Goal: Task Accomplishment & Management: Manage account settings

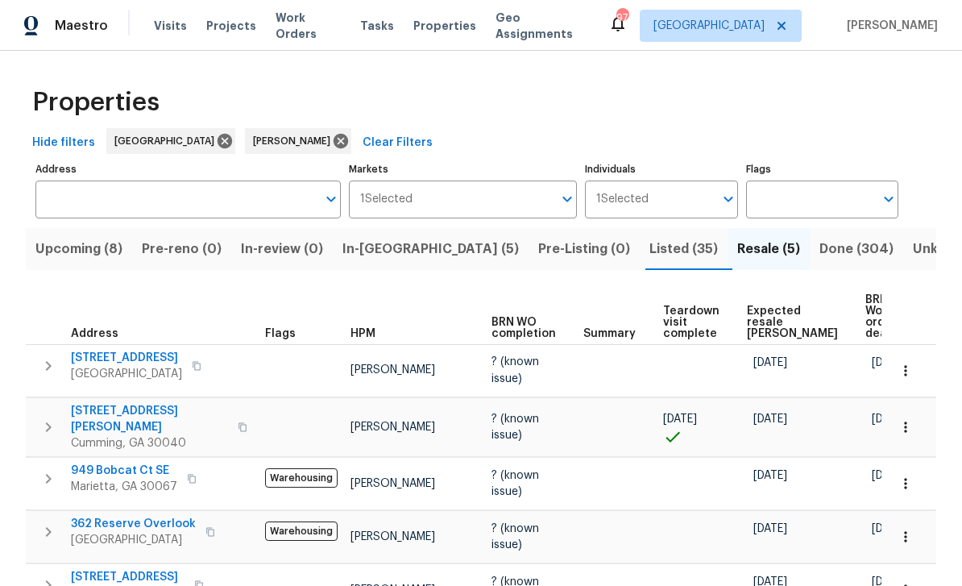
click at [390, 247] on span "In-reno (5)" at bounding box center [430, 249] width 176 height 23
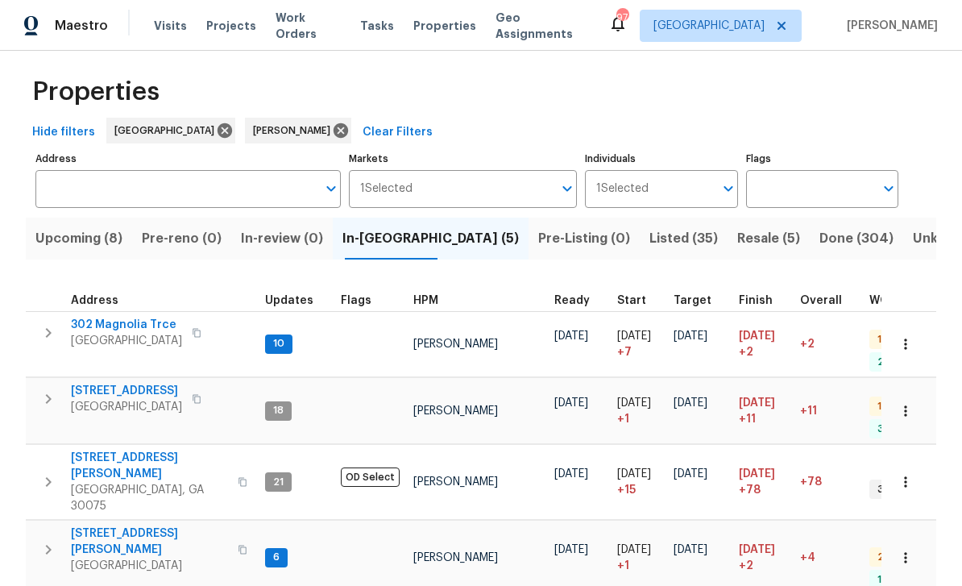
scroll to position [10, 0]
click at [131, 526] on span "[STREET_ADDRESS][PERSON_NAME]" at bounding box center [149, 542] width 157 height 32
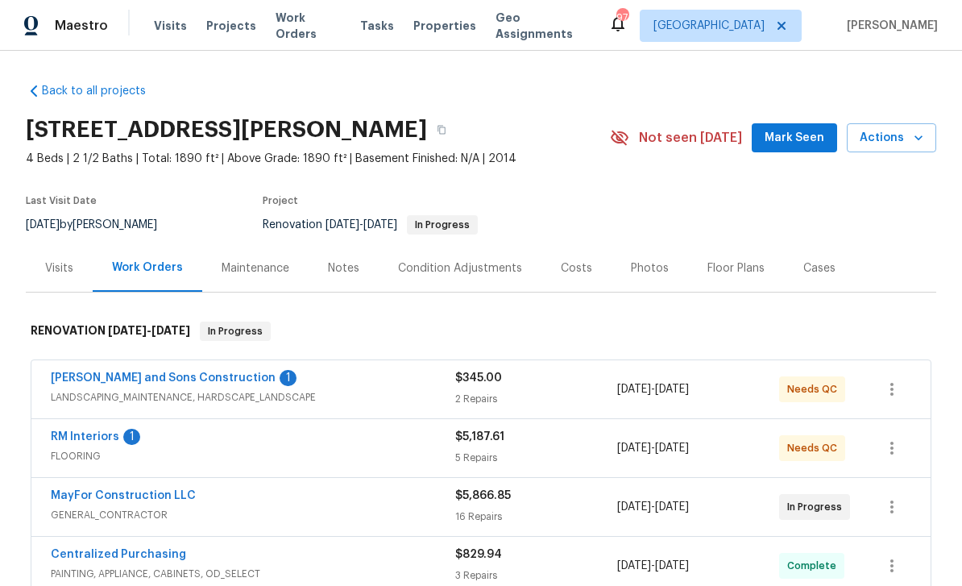
click at [114, 380] on link "[PERSON_NAME] and Sons Construction" at bounding box center [163, 377] width 225 height 11
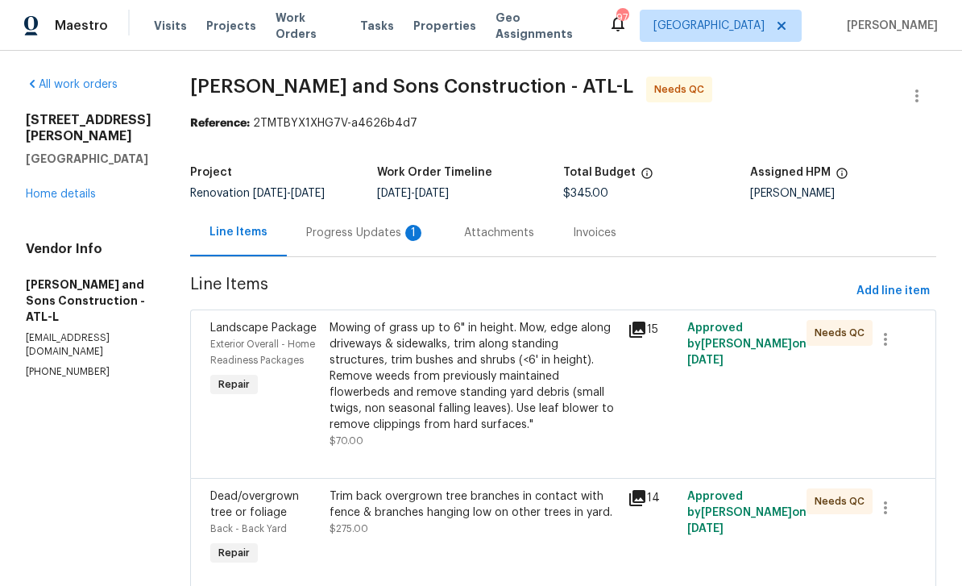
click at [306, 229] on div "Progress Updates 1" at bounding box center [365, 233] width 119 height 16
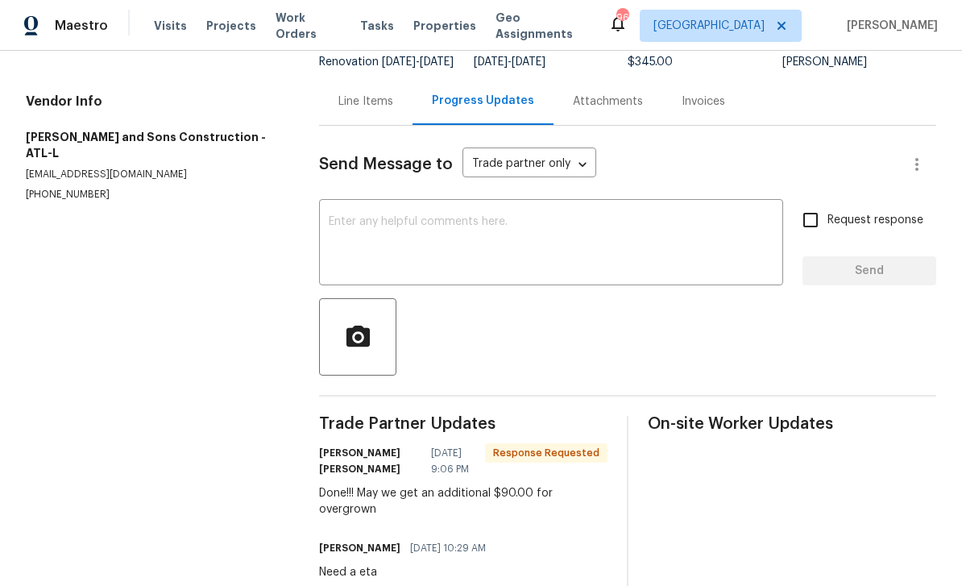
scroll to position [18, 0]
click at [367, 96] on div "Line Items" at bounding box center [365, 101] width 55 height 16
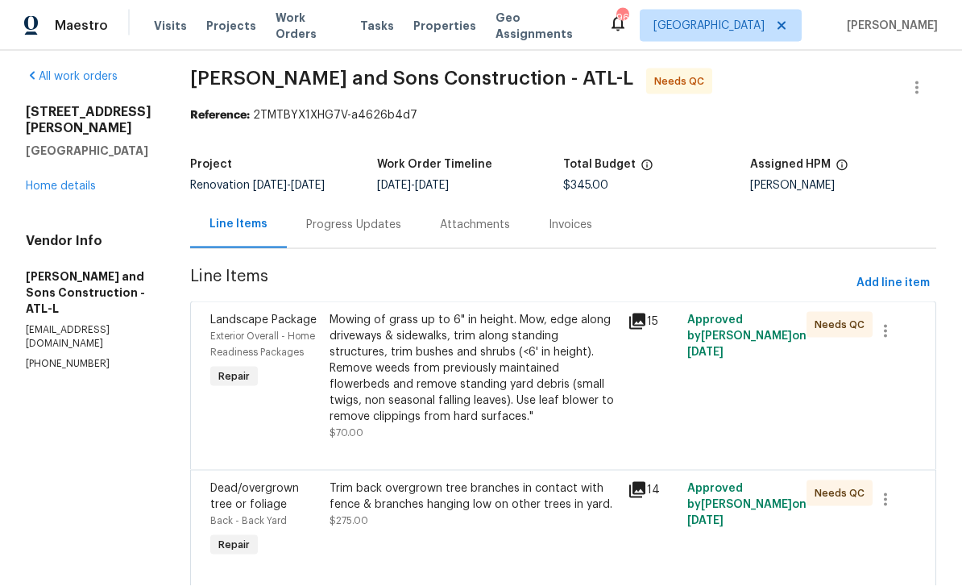
scroll to position [52, 0]
click at [629, 482] on icon at bounding box center [637, 490] width 16 height 16
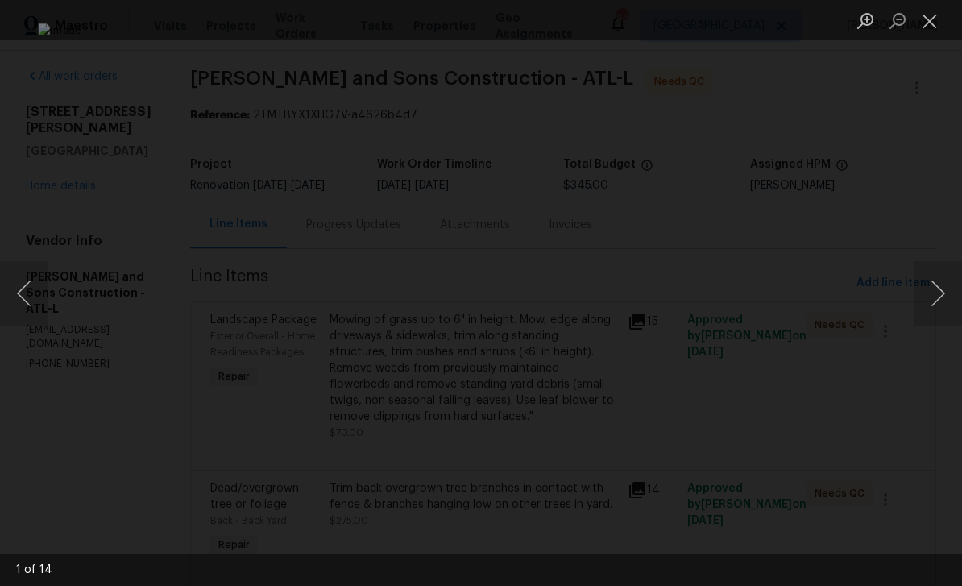
click at [931, 291] on button "Next image" at bounding box center [938, 293] width 48 height 64
click at [930, 292] on button "Next image" at bounding box center [938, 293] width 48 height 64
click at [929, 292] on button "Next image" at bounding box center [938, 293] width 48 height 64
click at [927, 293] on button "Next image" at bounding box center [938, 293] width 48 height 64
click at [928, 294] on button "Next image" at bounding box center [938, 293] width 48 height 64
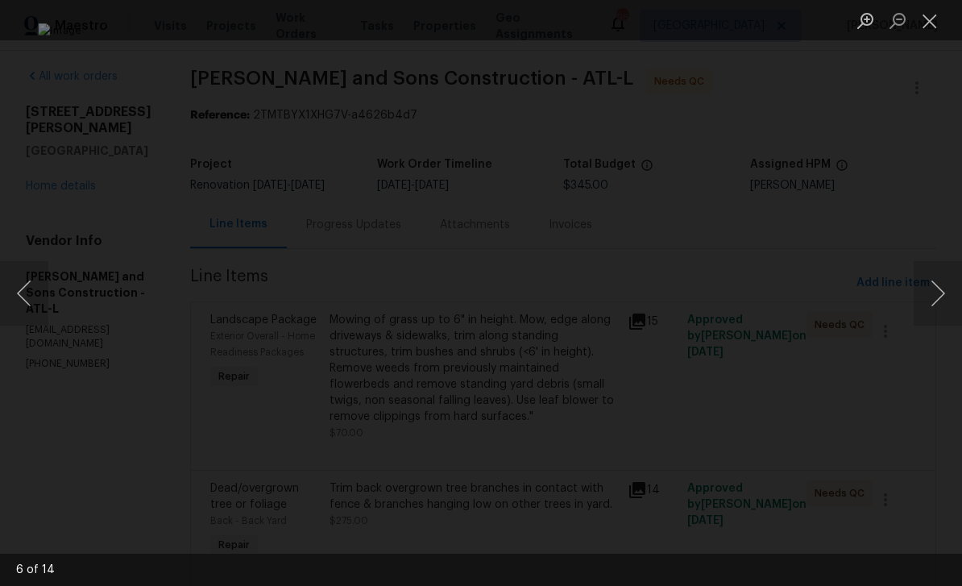
click at [924, 295] on button "Next image" at bounding box center [938, 293] width 48 height 64
click at [936, 290] on button "Next image" at bounding box center [938, 293] width 48 height 64
click at [934, 293] on button "Next image" at bounding box center [938, 293] width 48 height 64
click at [927, 24] on button "Close lightbox" at bounding box center [930, 20] width 32 height 28
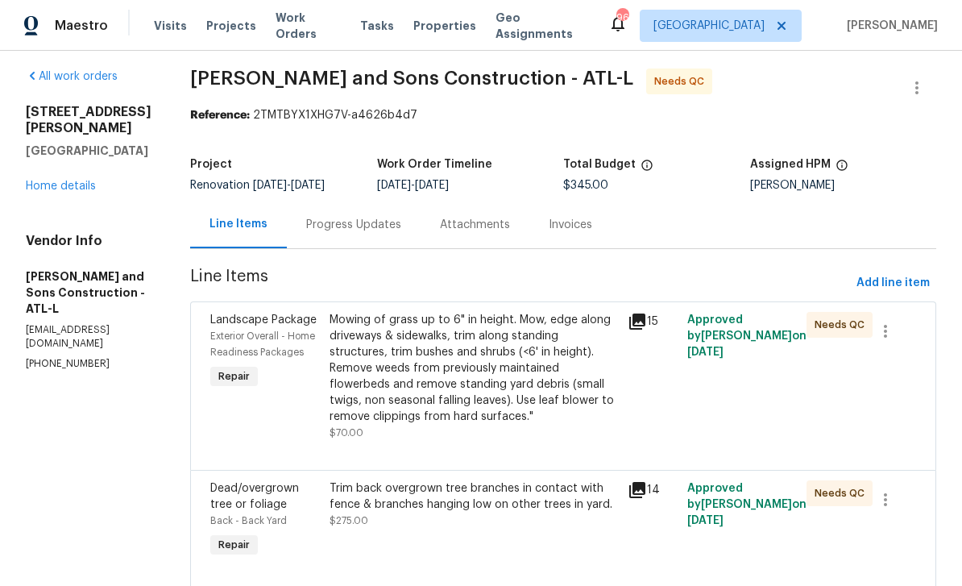
click at [210, 483] on span "Dead/overgrown tree or foliage" at bounding box center [254, 496] width 89 height 27
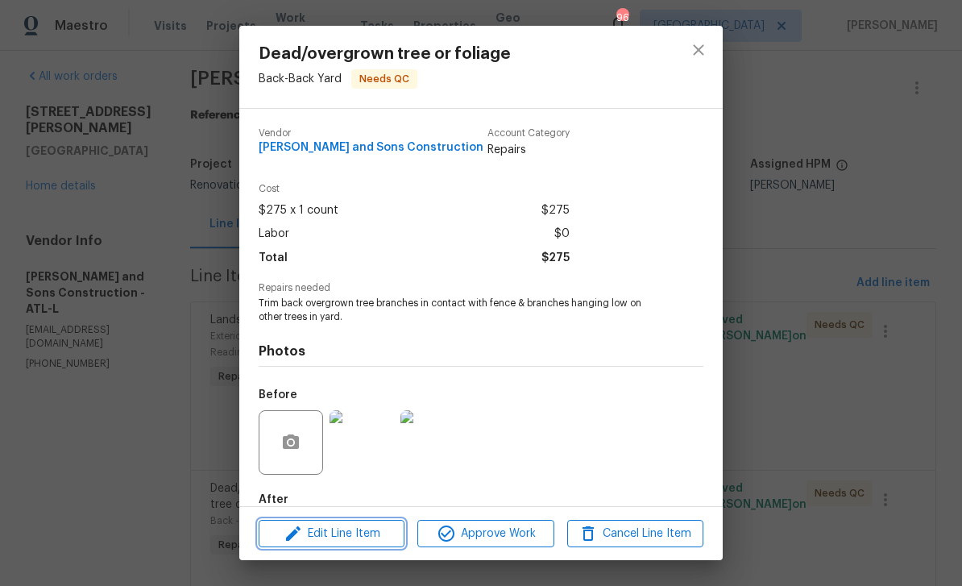
click at [323, 534] on span "Edit Line Item" at bounding box center [331, 534] width 136 height 20
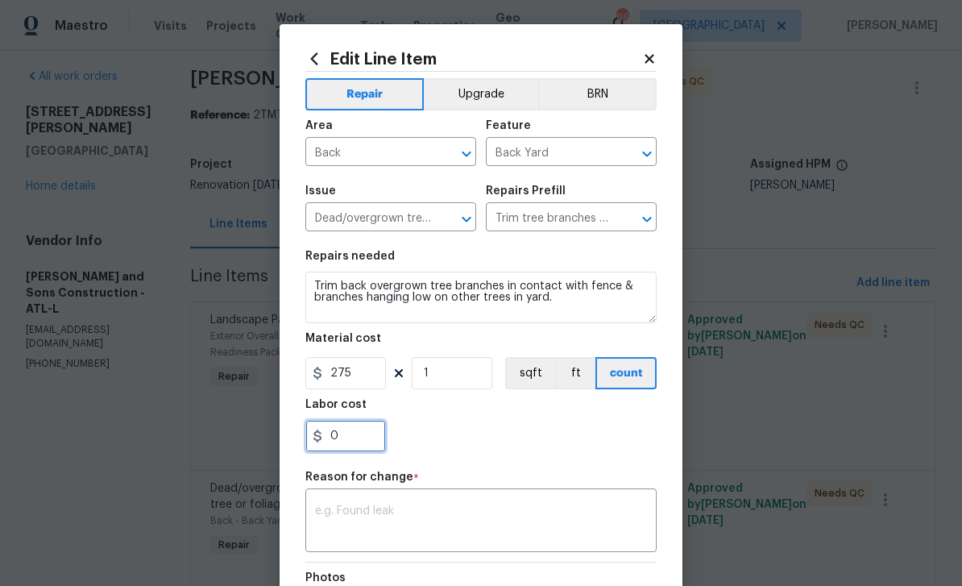
click at [334, 437] on input "0" at bounding box center [345, 436] width 81 height 32
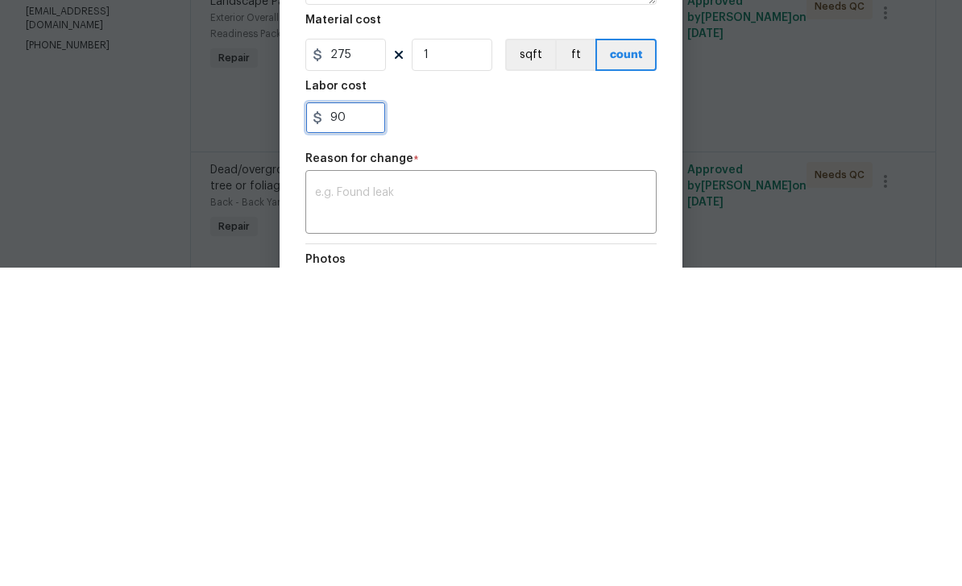
type input "90"
click at [340, 492] on div "x ​" at bounding box center [480, 522] width 351 height 60
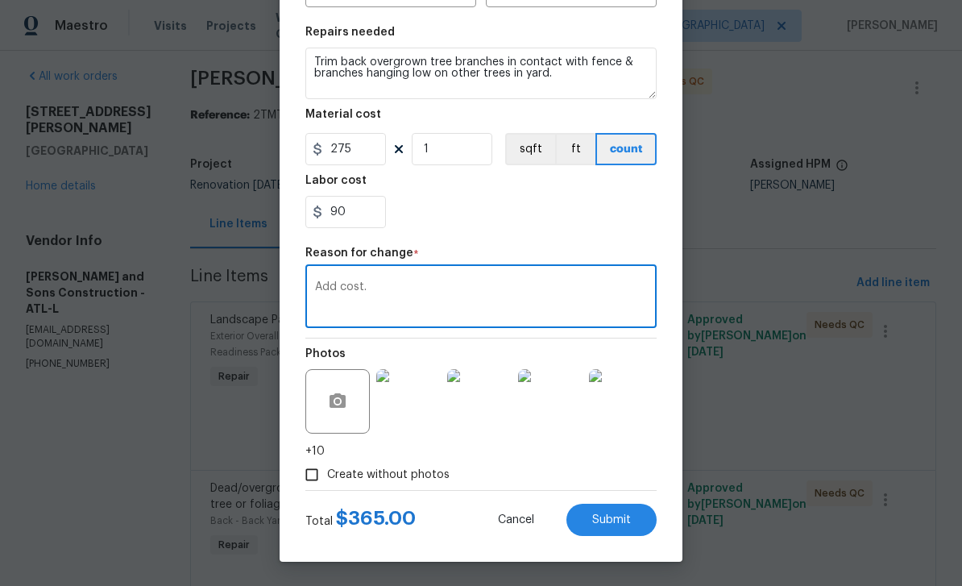
scroll to position [227, 0]
type textarea "Add cost."
click at [620, 514] on span "Submit" at bounding box center [611, 520] width 39 height 12
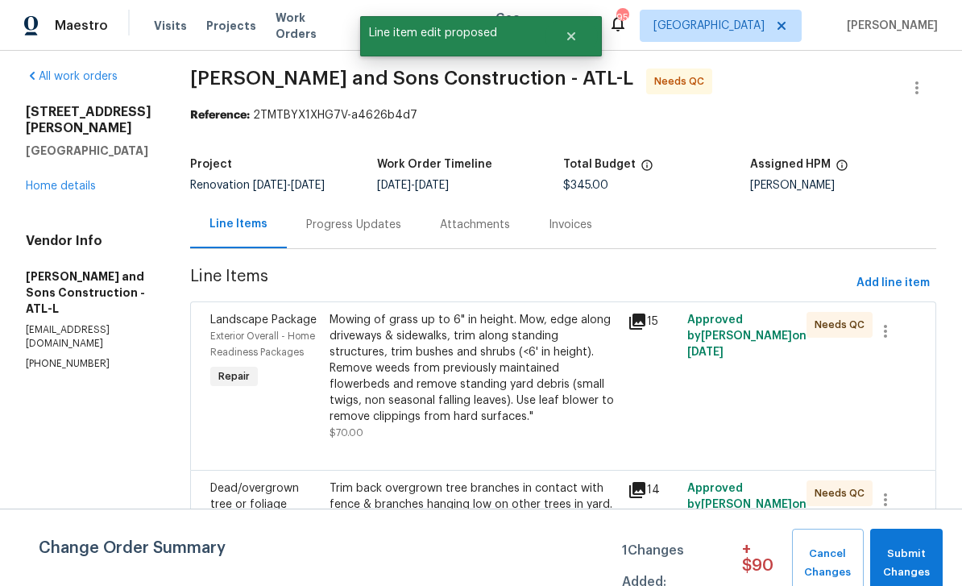
scroll to position [0, 0]
click at [915, 555] on span "Submit Changes" at bounding box center [906, 563] width 56 height 37
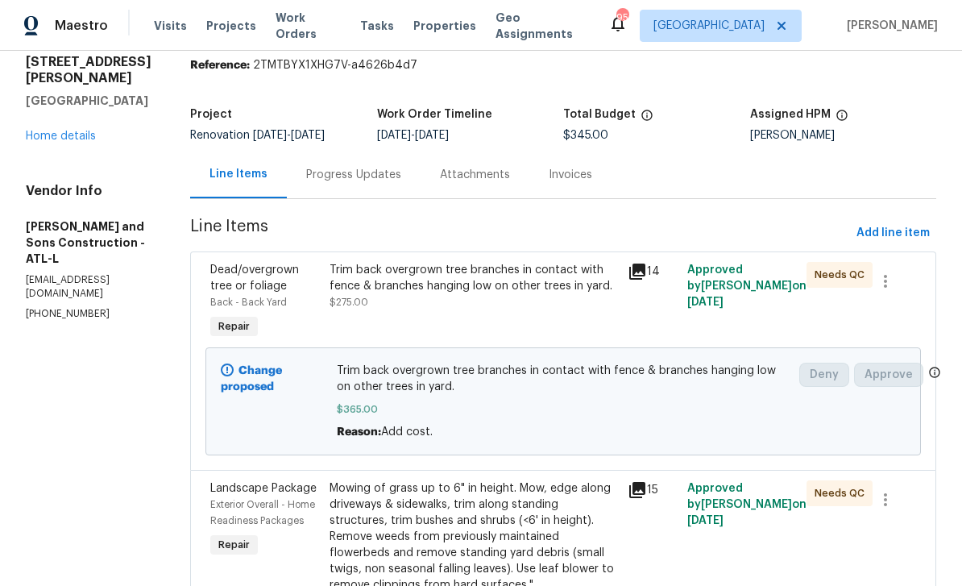
scroll to position [44, 0]
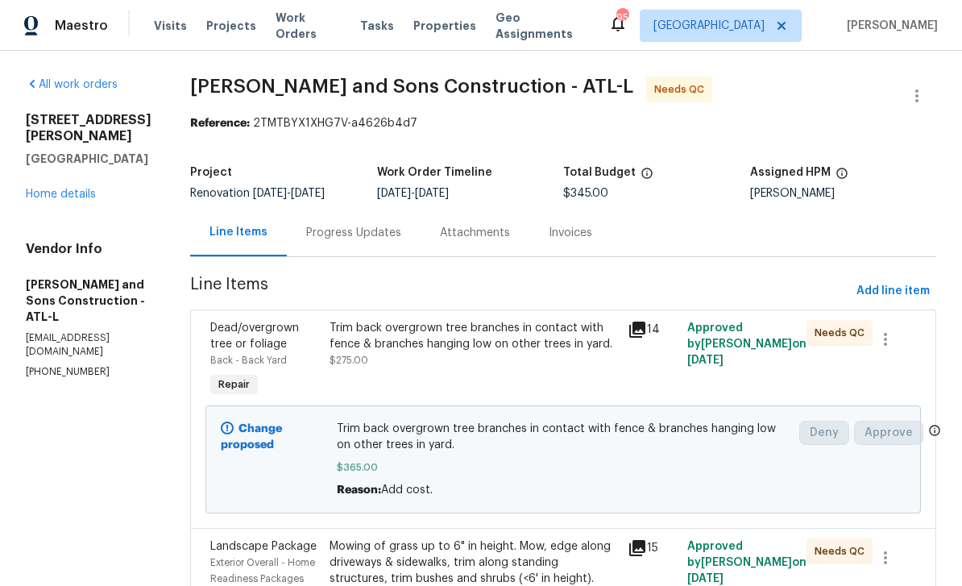
click at [59, 200] on link "Home details" at bounding box center [61, 194] width 70 height 11
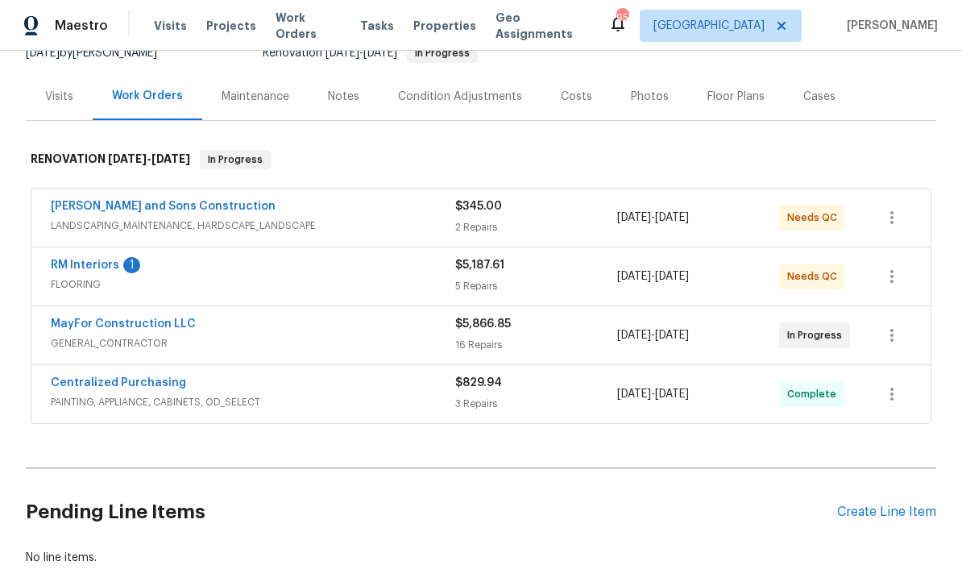
scroll to position [172, 0]
click at [82, 261] on link "RM Interiors" at bounding box center [85, 264] width 68 height 11
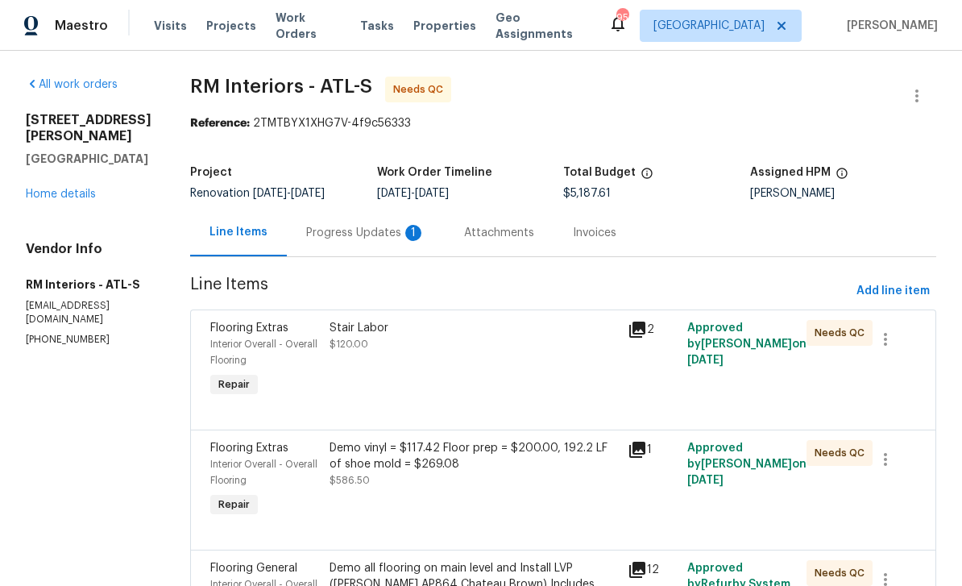
click at [337, 231] on div "Progress Updates 1" at bounding box center [365, 233] width 119 height 16
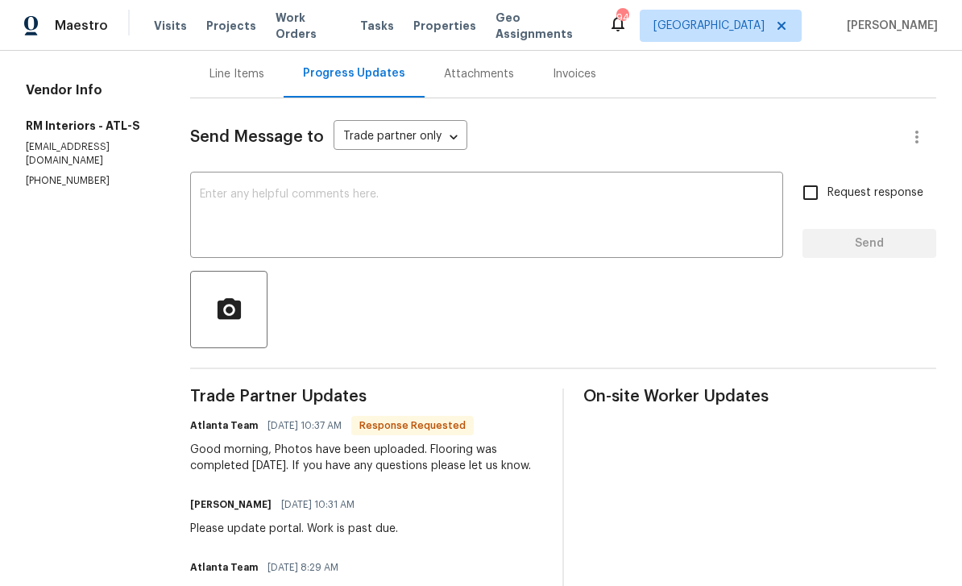
scroll to position [115, 0]
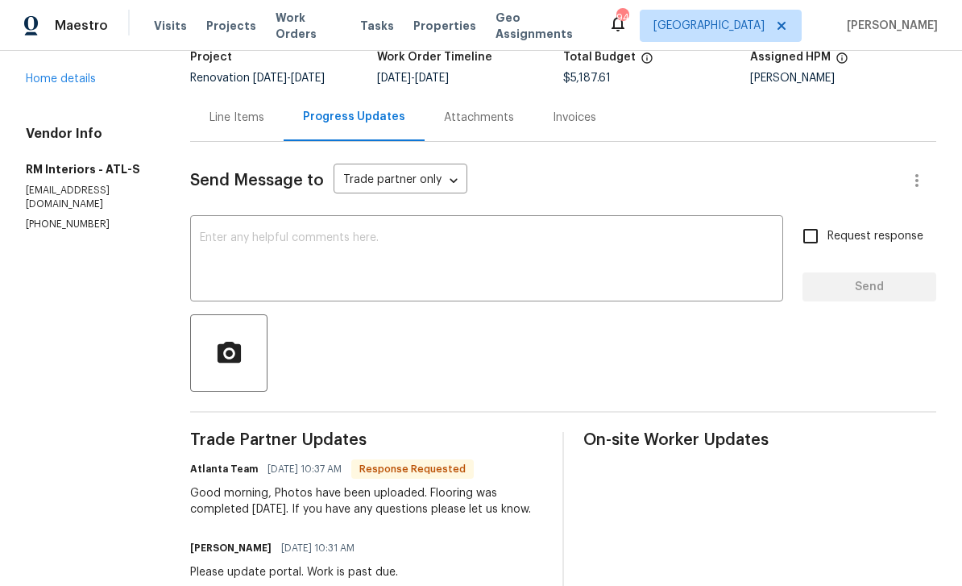
click at [218, 118] on div "Line Items" at bounding box center [237, 118] width 55 height 16
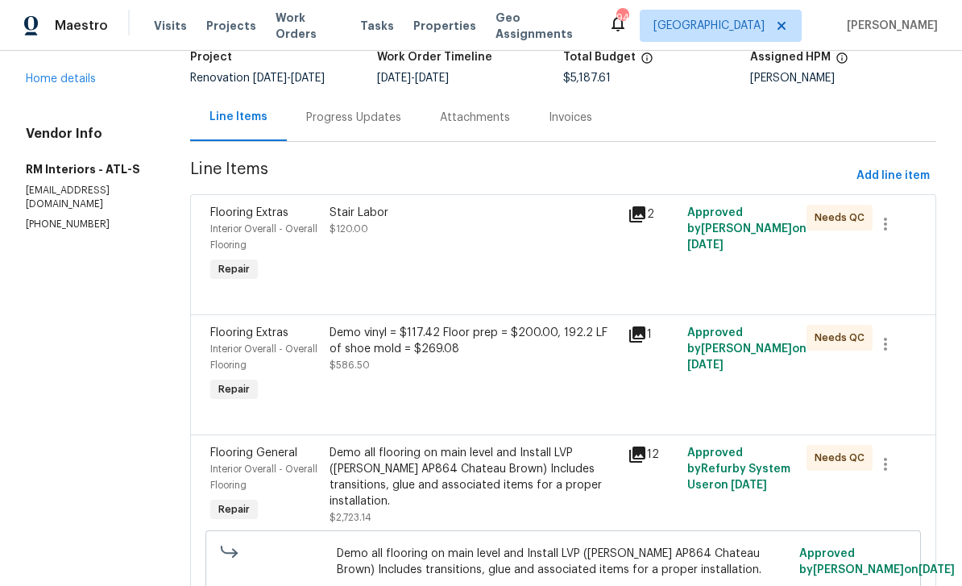
click at [236, 226] on span "Interior Overall - Overall Flooring" at bounding box center [263, 237] width 107 height 26
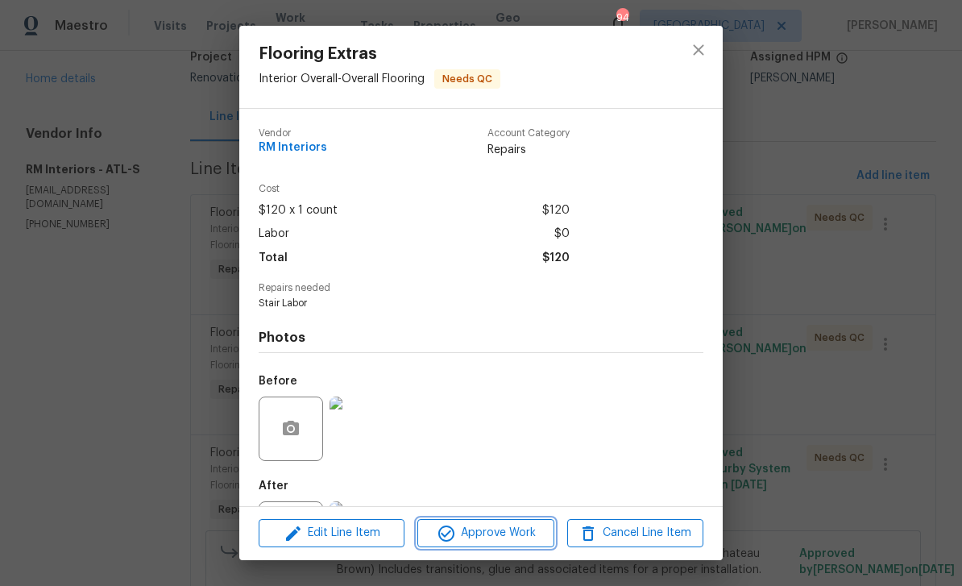
click at [512, 530] on span "Approve Work" at bounding box center [485, 533] width 127 height 20
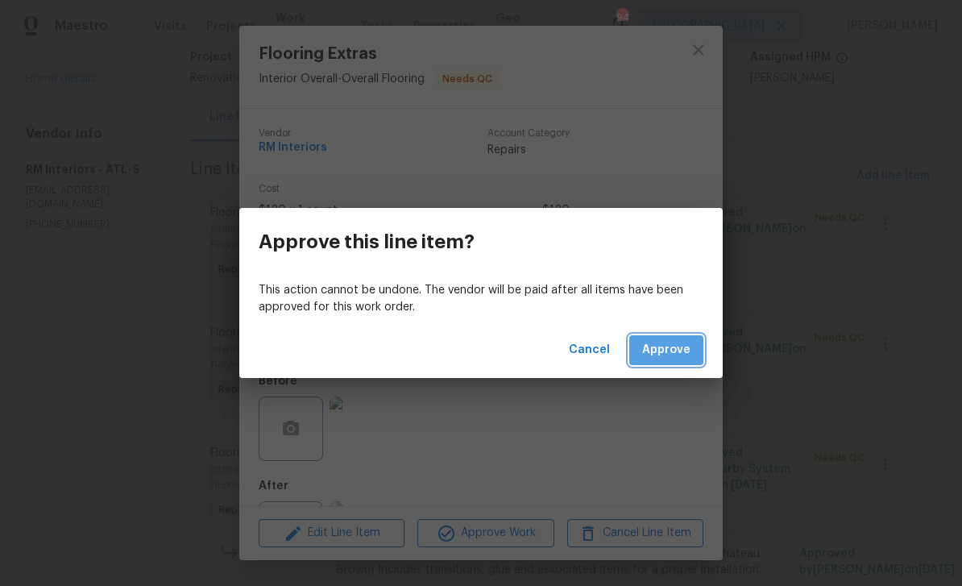
click at [671, 348] on span "Approve" at bounding box center [666, 350] width 48 height 20
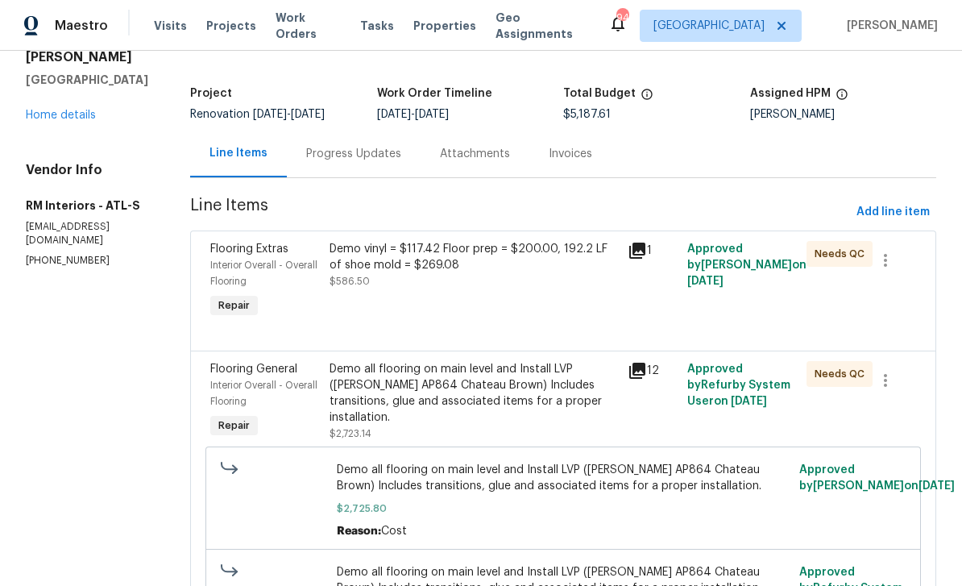
scroll to position [91, 0]
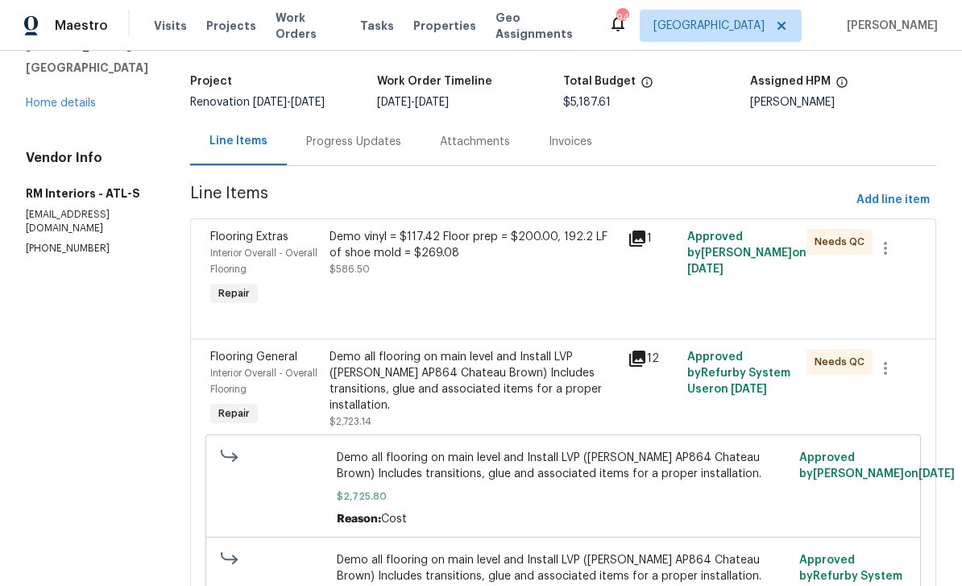
click at [243, 249] on span "Interior Overall - Overall Flooring" at bounding box center [263, 261] width 107 height 26
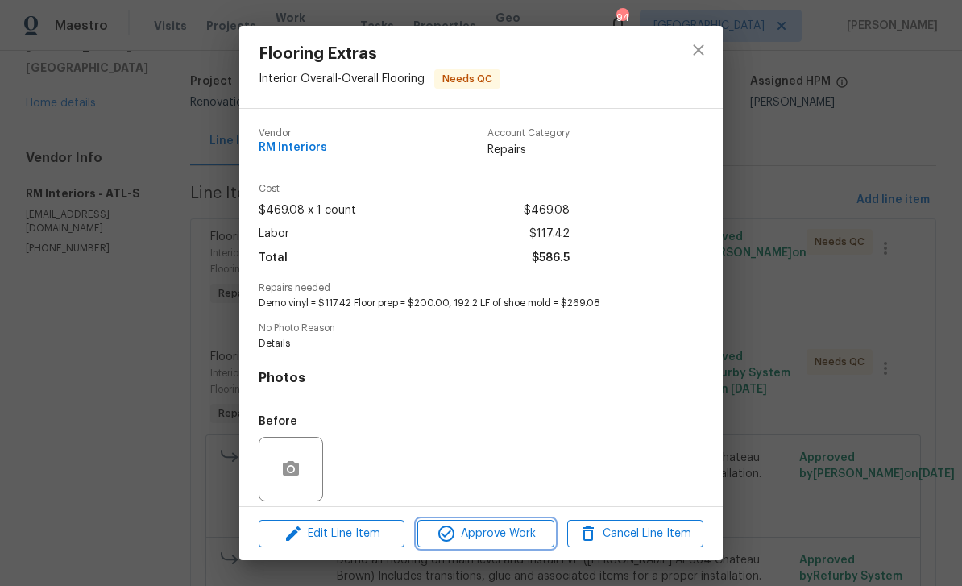
click at [503, 531] on span "Approve Work" at bounding box center [485, 534] width 127 height 20
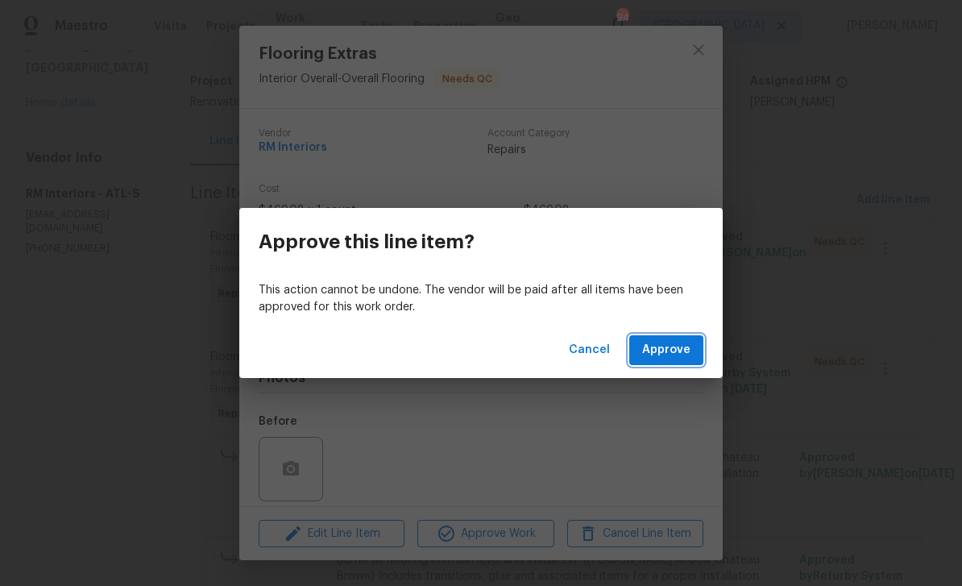
click at [674, 351] on span "Approve" at bounding box center [666, 350] width 48 height 20
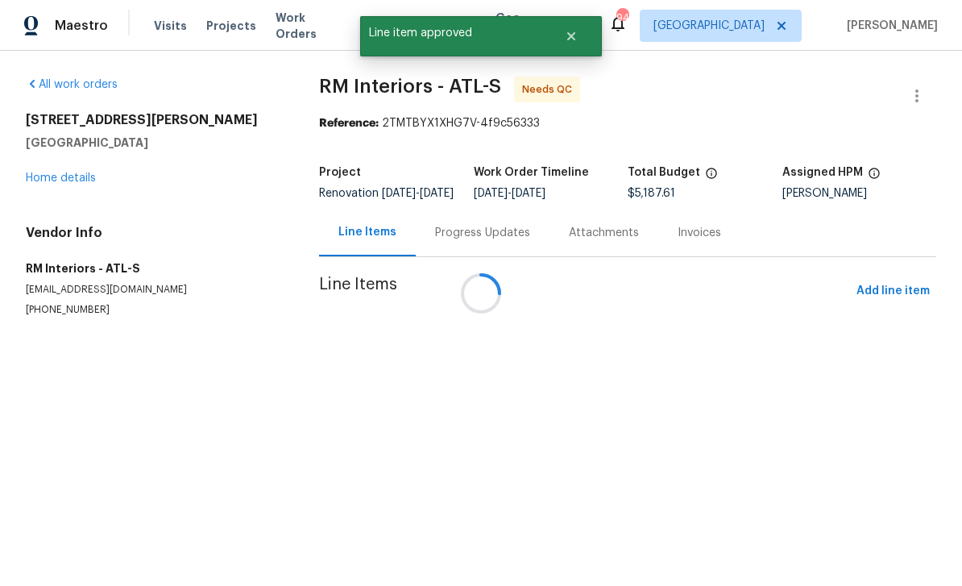
scroll to position [0, 0]
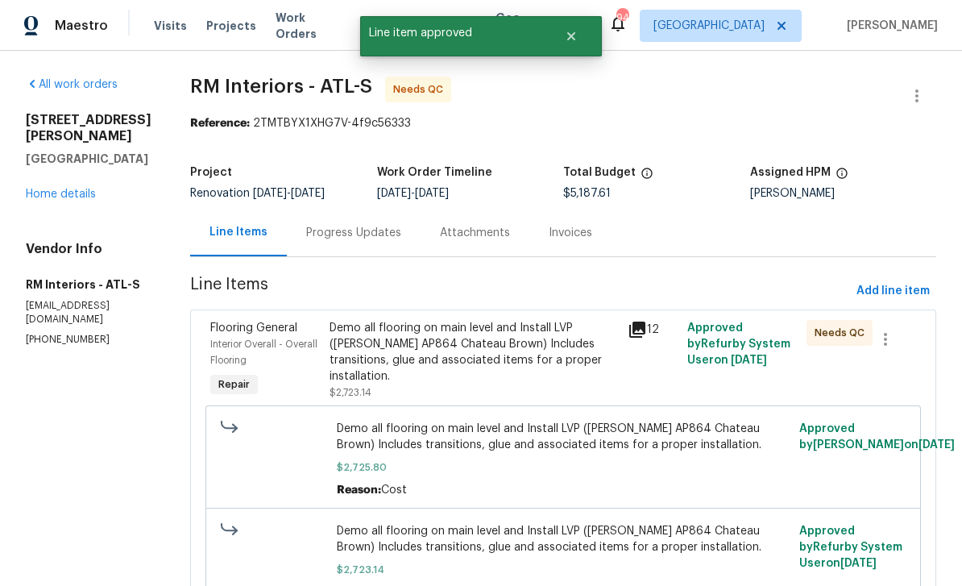
click at [235, 336] on div "Interior Overall - Overall Flooring" at bounding box center [265, 352] width 110 height 32
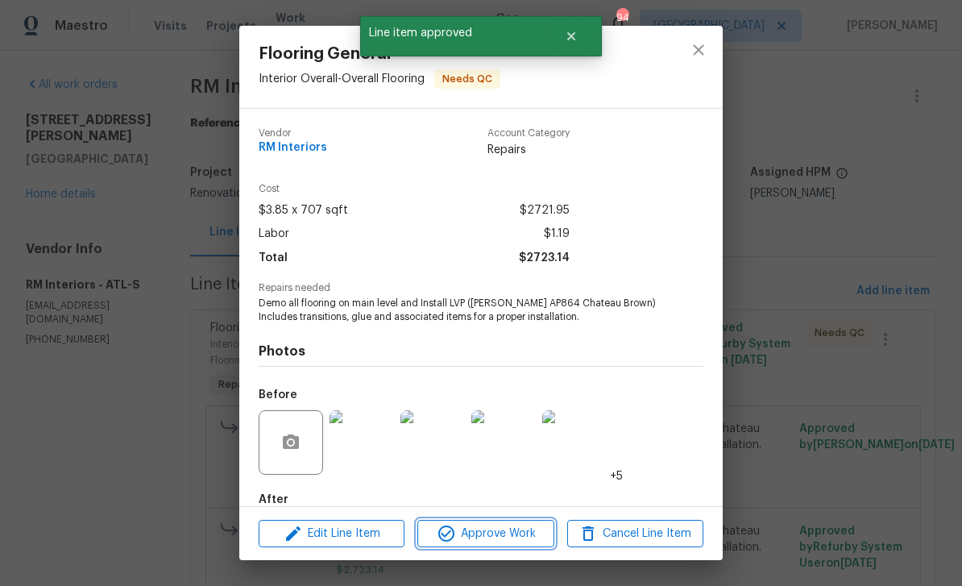
click at [512, 533] on span "Approve Work" at bounding box center [485, 534] width 127 height 20
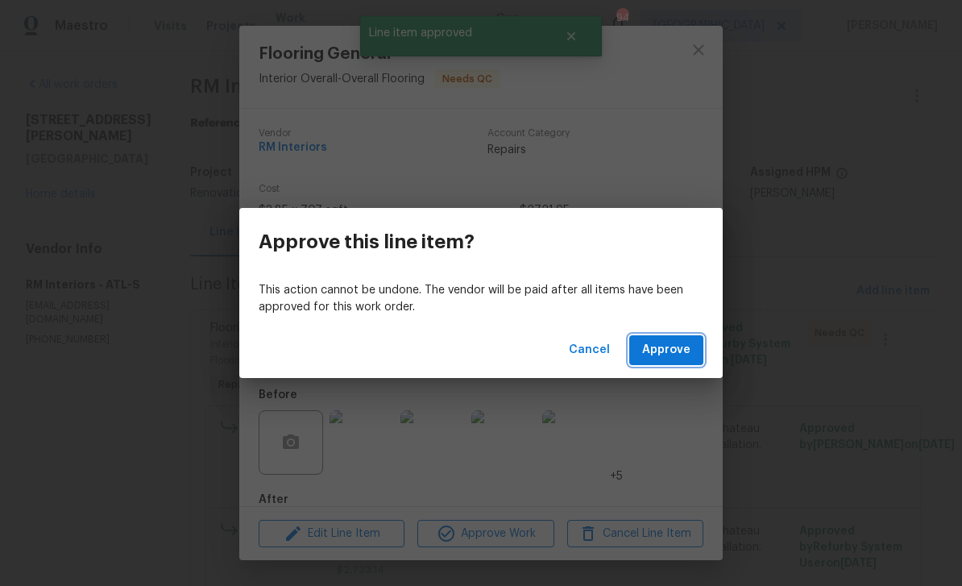
click at [673, 352] on span "Approve" at bounding box center [666, 350] width 48 height 20
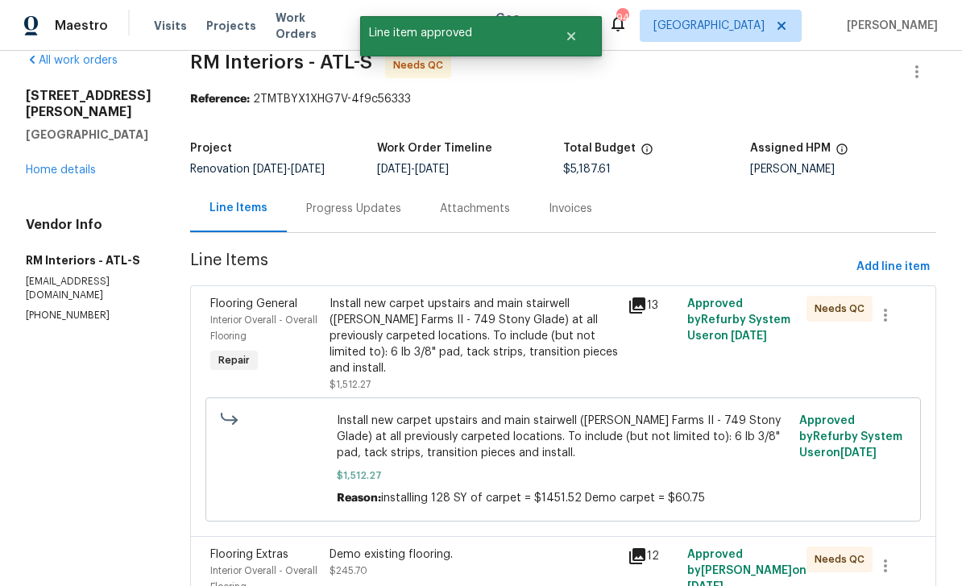
scroll to position [35, 0]
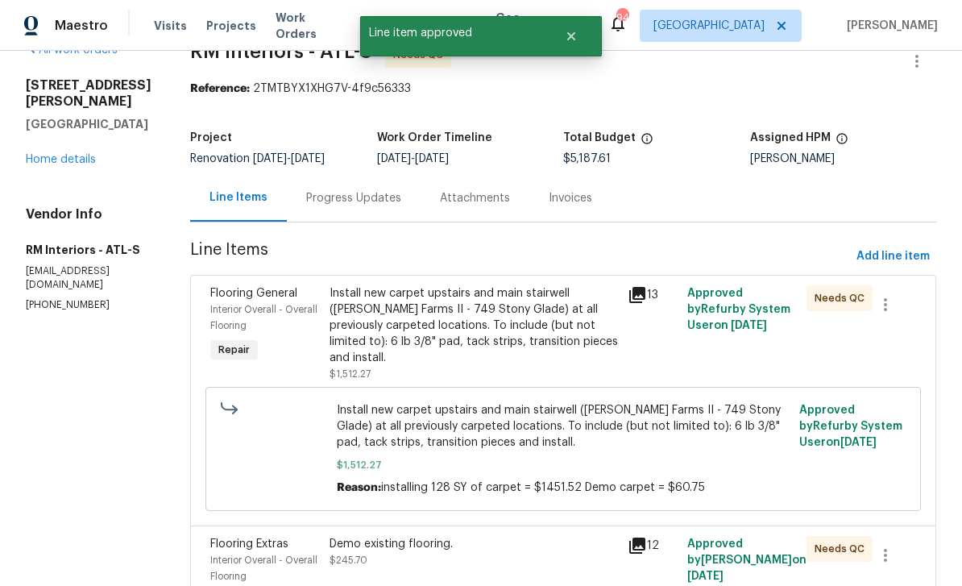
click at [234, 309] on span "Interior Overall - Overall Flooring" at bounding box center [263, 318] width 107 height 26
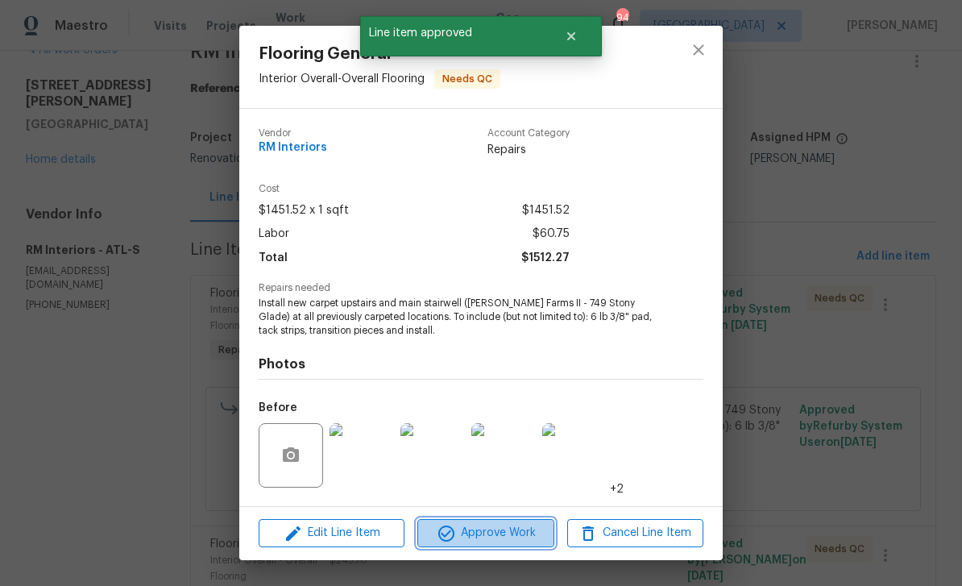
click at [500, 531] on span "Approve Work" at bounding box center [485, 533] width 127 height 20
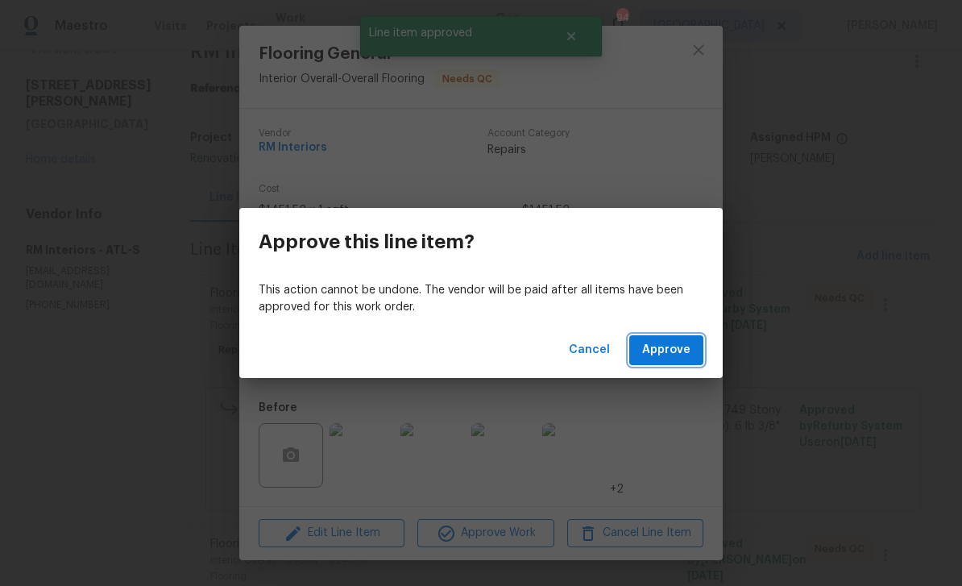
click at [668, 345] on span "Approve" at bounding box center [666, 350] width 48 height 20
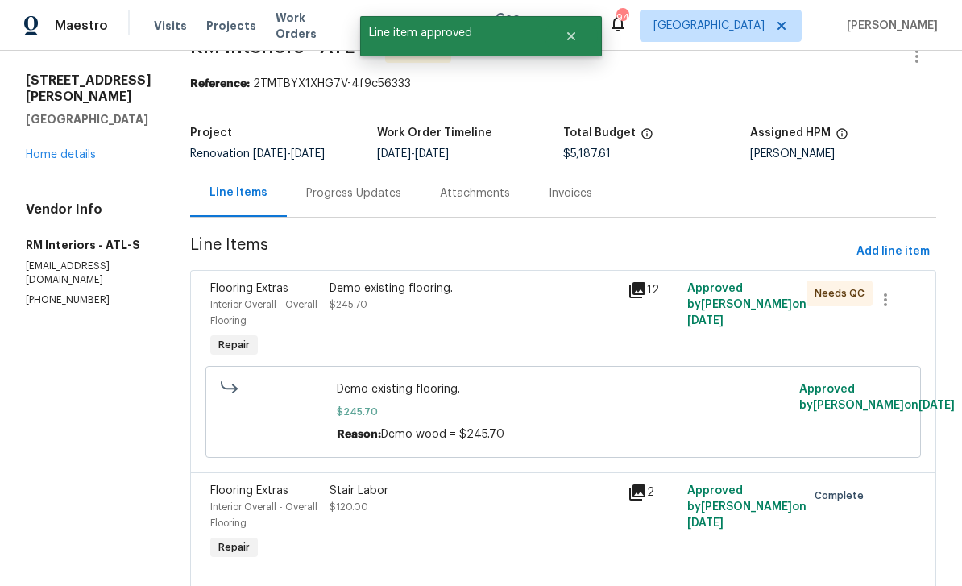
scroll to position [40, 0]
click at [239, 297] on div "Interior Overall - Overall Flooring" at bounding box center [265, 312] width 110 height 32
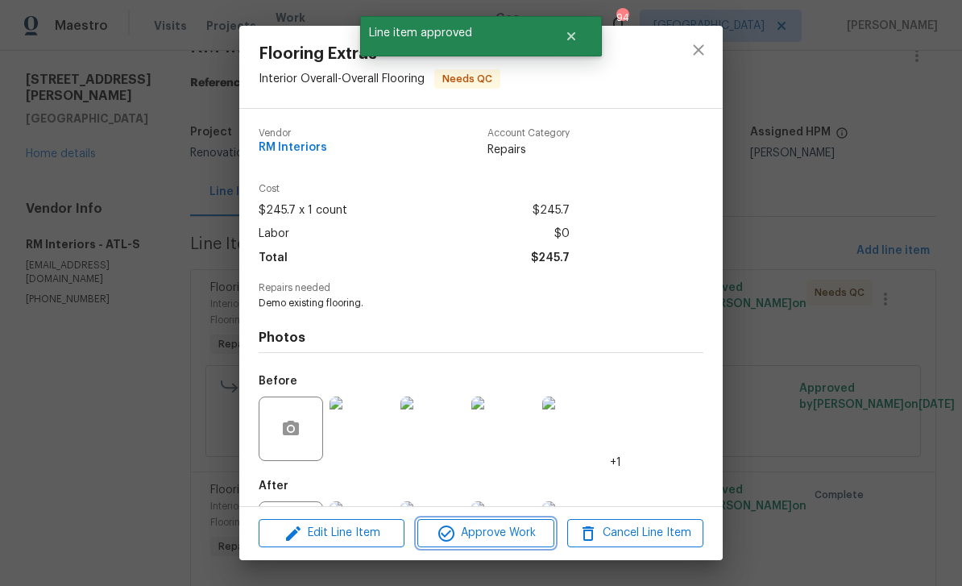
click at [521, 534] on span "Approve Work" at bounding box center [485, 533] width 127 height 20
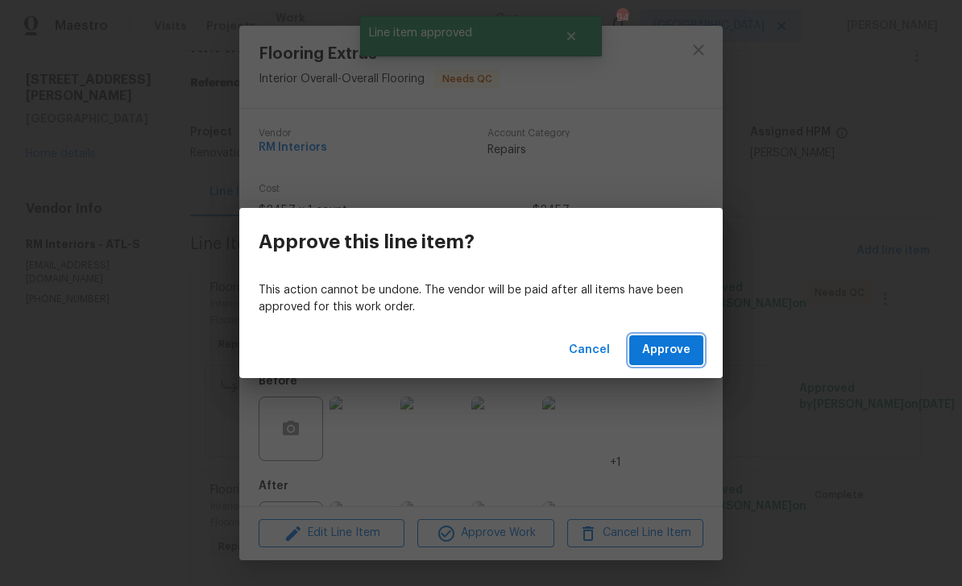
click at [667, 348] on span "Approve" at bounding box center [666, 350] width 48 height 20
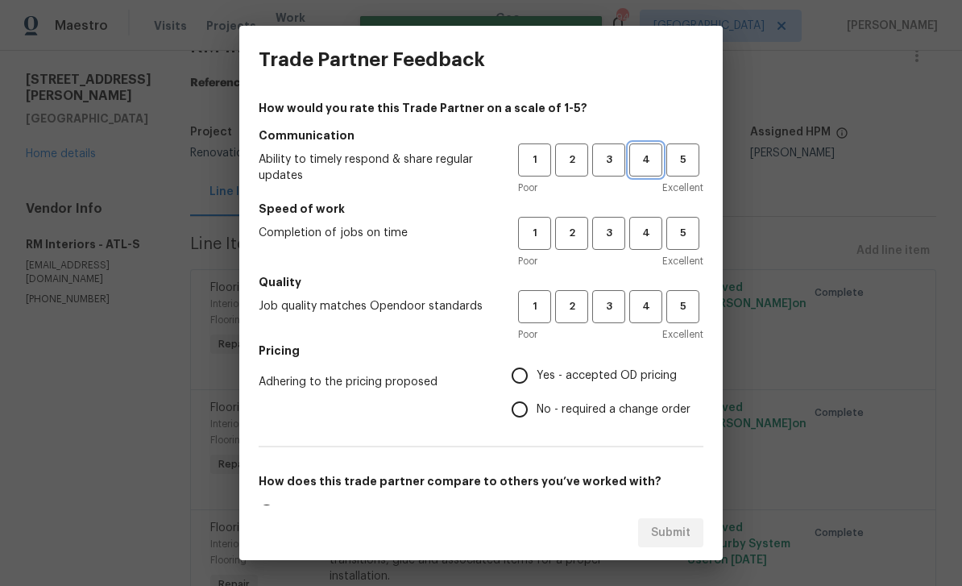
click at [646, 162] on span "4" at bounding box center [646, 160] width 30 height 19
click at [654, 243] on button "4" at bounding box center [645, 233] width 33 height 33
click at [645, 310] on span "4" at bounding box center [646, 306] width 30 height 19
click at [524, 383] on input "Yes - accepted OD pricing" at bounding box center [520, 376] width 34 height 34
radio input "true"
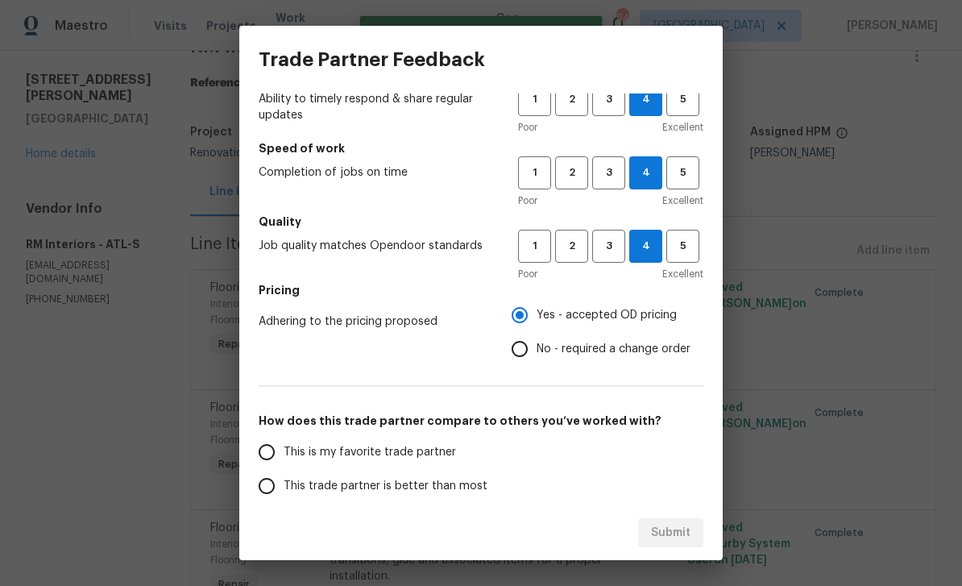
scroll to position [61, 0]
click at [266, 459] on input "This is my favorite trade partner" at bounding box center [267, 451] width 34 height 34
click at [670, 533] on span "Submit" at bounding box center [670, 533] width 39 height 20
radio input "true"
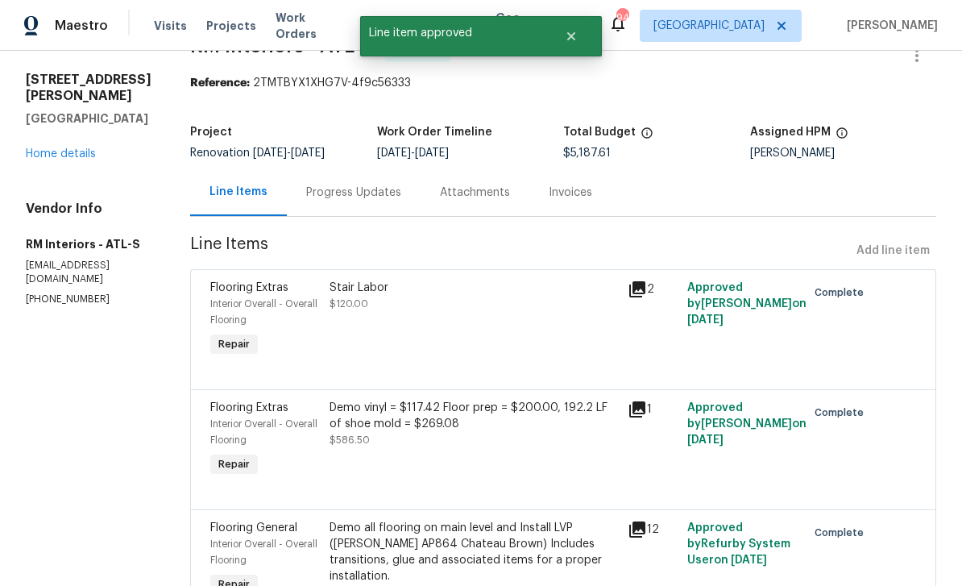
radio input "false"
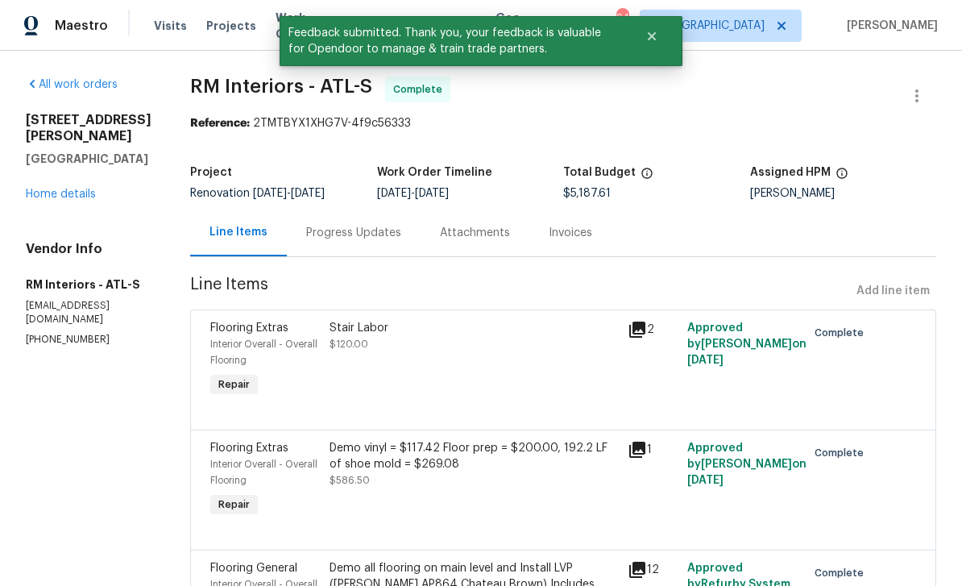
scroll to position [0, 0]
click at [65, 200] on link "Home details" at bounding box center [61, 194] width 70 height 11
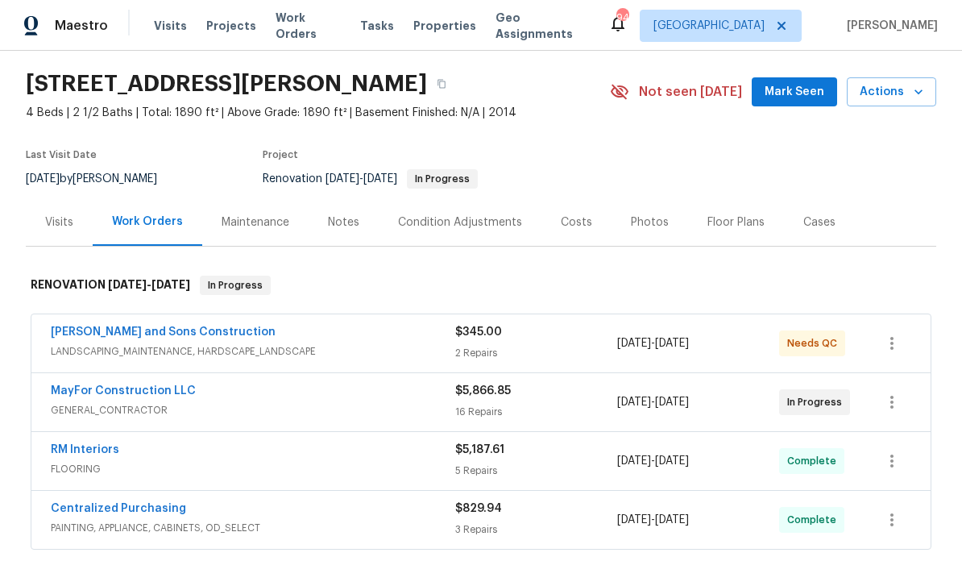
scroll to position [50, 0]
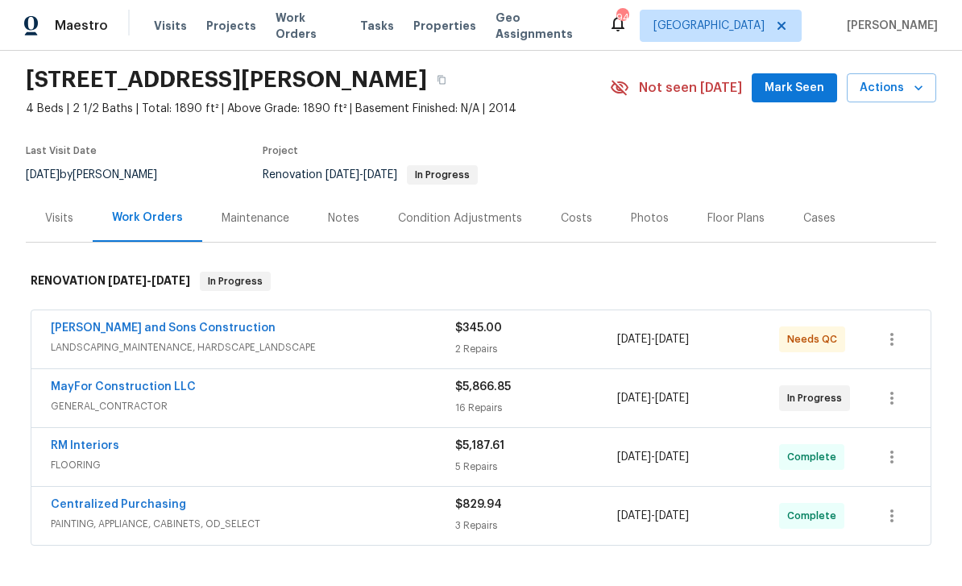
click at [102, 329] on link "Reyes and Sons Construction" at bounding box center [163, 327] width 225 height 11
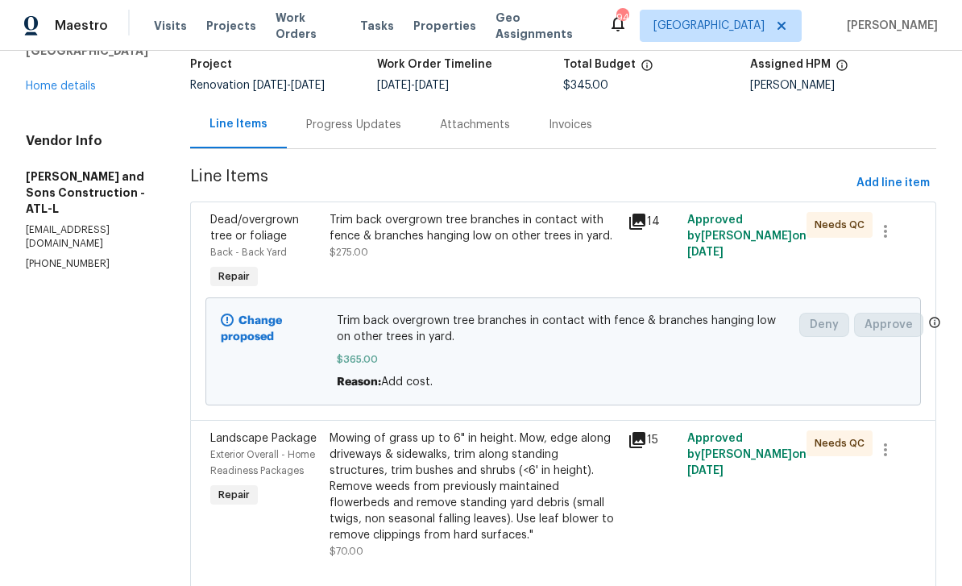
scroll to position [107, 0]
click at [234, 458] on span "Exterior Overall - Home Readiness Packages" at bounding box center [262, 463] width 105 height 26
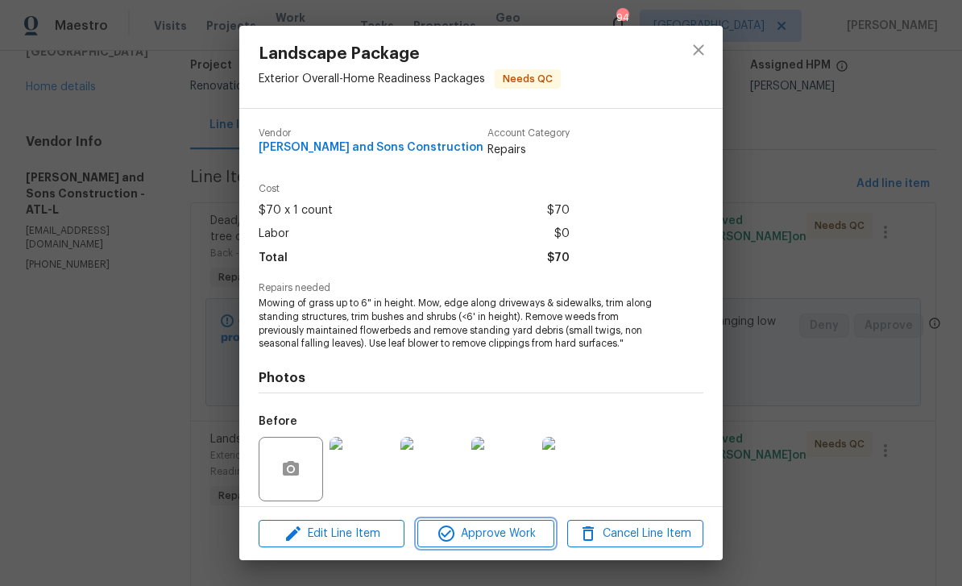
click at [503, 525] on span "Approve Work" at bounding box center [485, 534] width 127 height 20
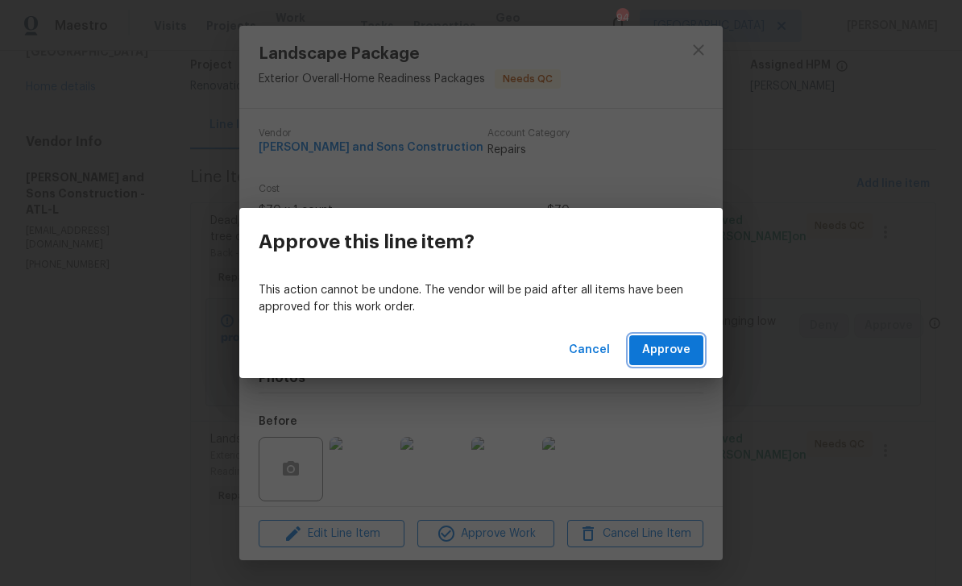
click at [667, 347] on span "Approve" at bounding box center [666, 350] width 48 height 20
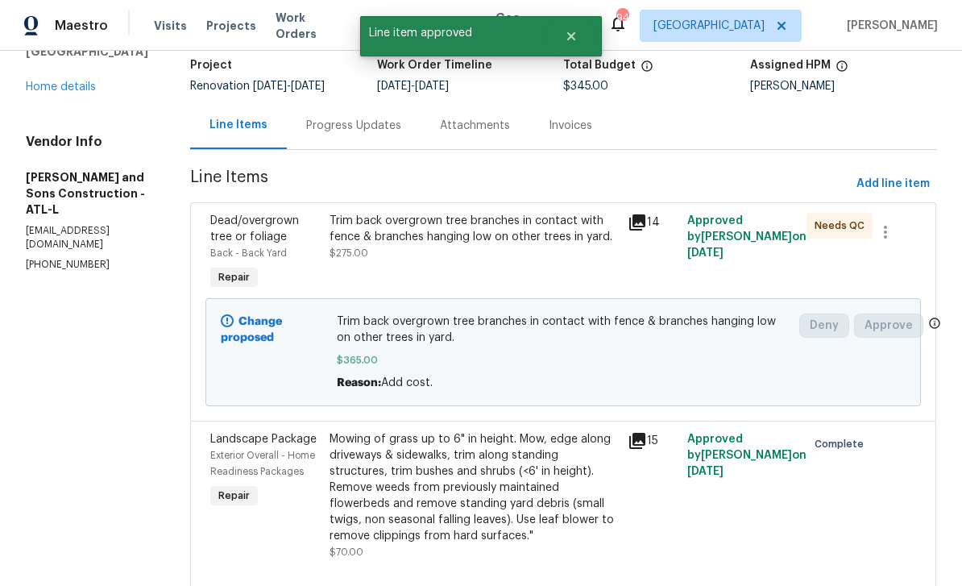
click at [67, 93] on link "Home details" at bounding box center [61, 86] width 70 height 11
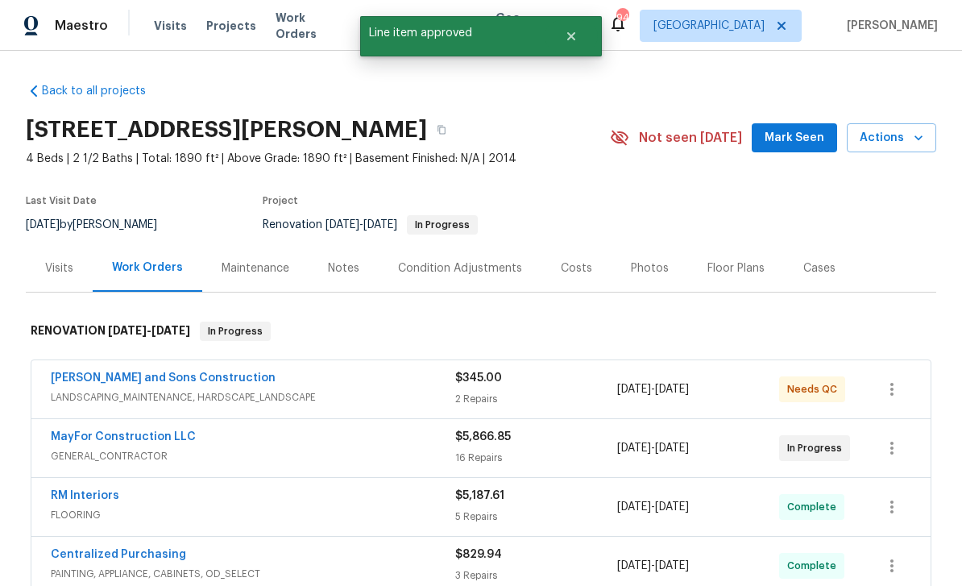
click at [800, 135] on span "Mark Seen" at bounding box center [795, 138] width 60 height 20
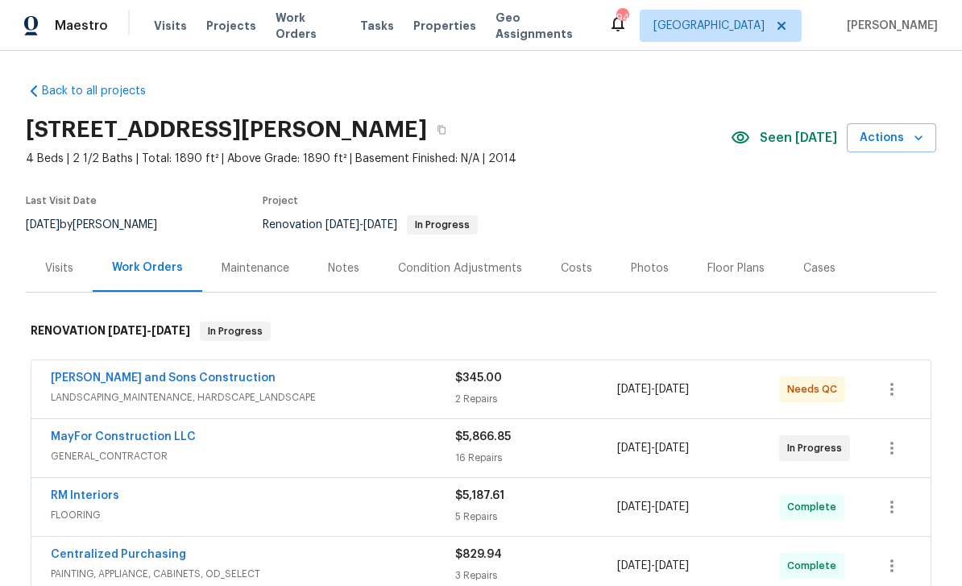
click at [249, 267] on div "Maintenance" at bounding box center [256, 268] width 68 height 16
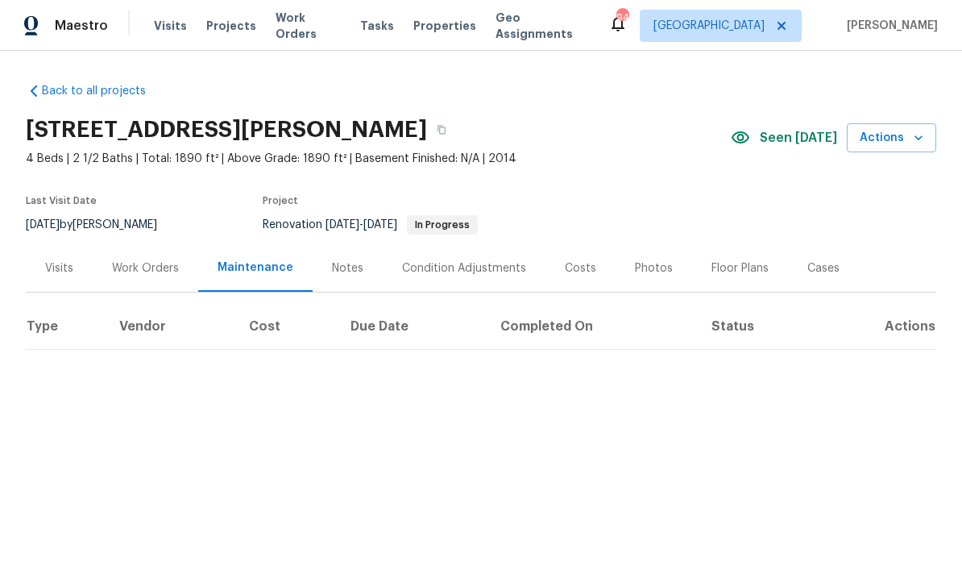
click at [336, 269] on div "Notes" at bounding box center [347, 268] width 31 height 16
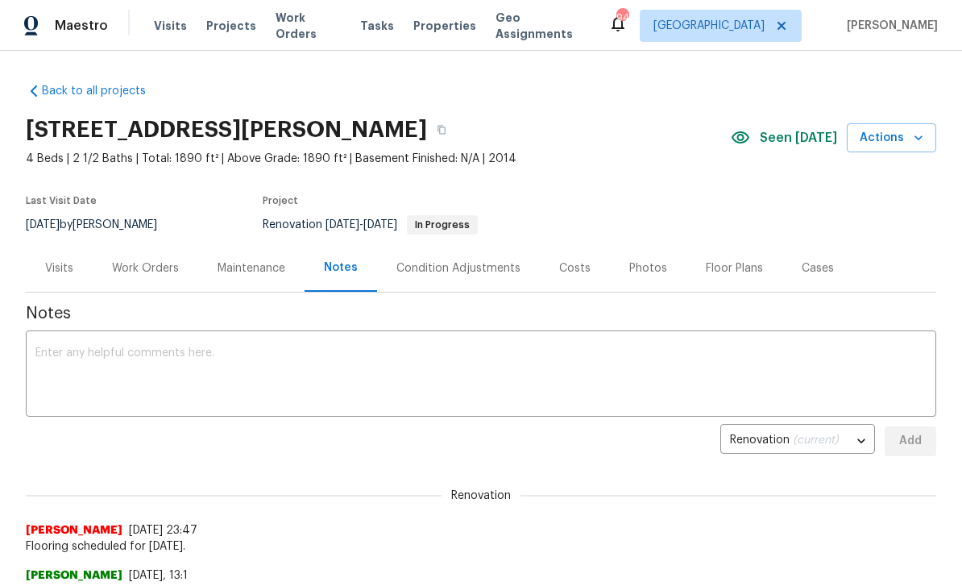
click at [69, 368] on textarea at bounding box center [480, 375] width 891 height 56
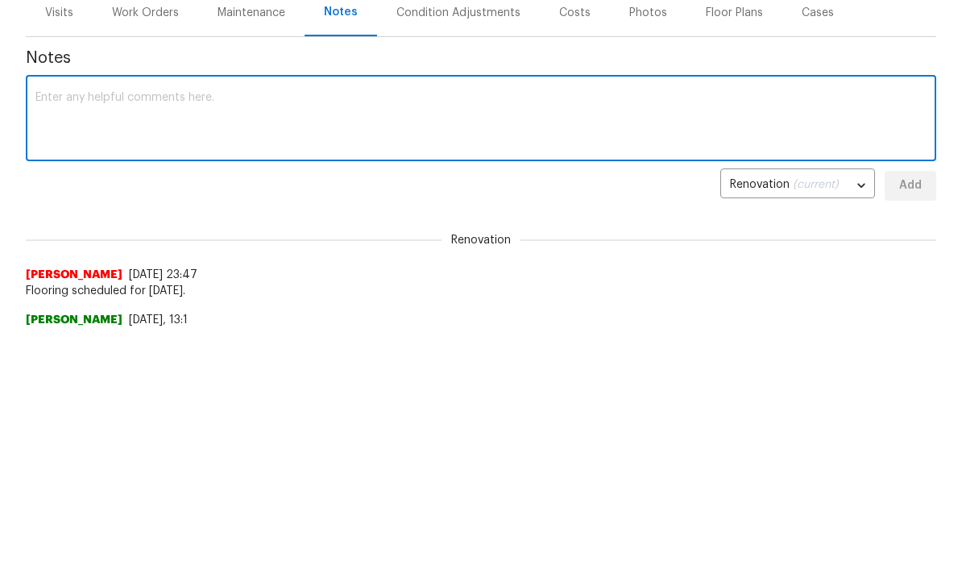
type textarea "S"
type textarea "House is set up. Waiting for GC to touch up base and RnR powder room."
click at [907, 431] on span "Add" at bounding box center [911, 441] width 26 height 20
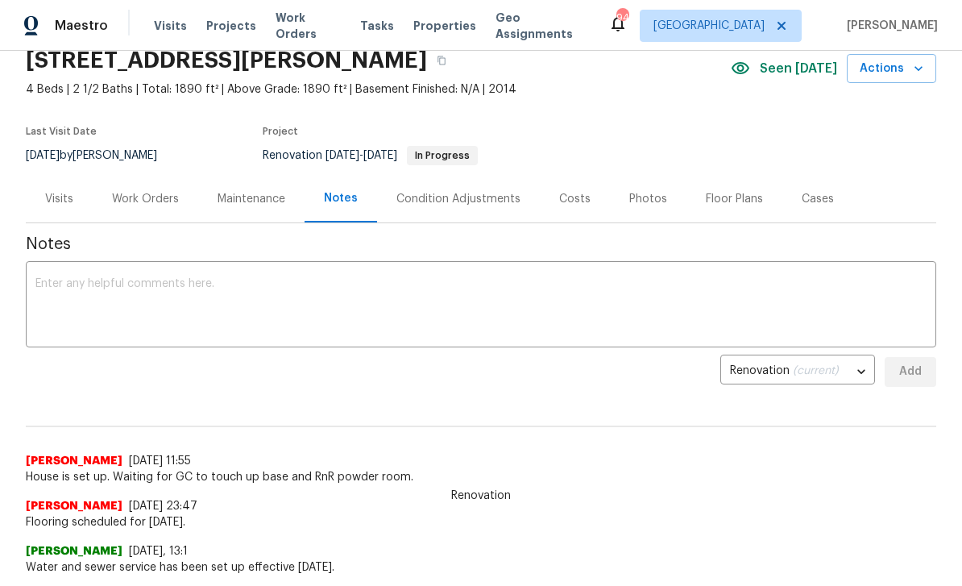
scroll to position [60, 0]
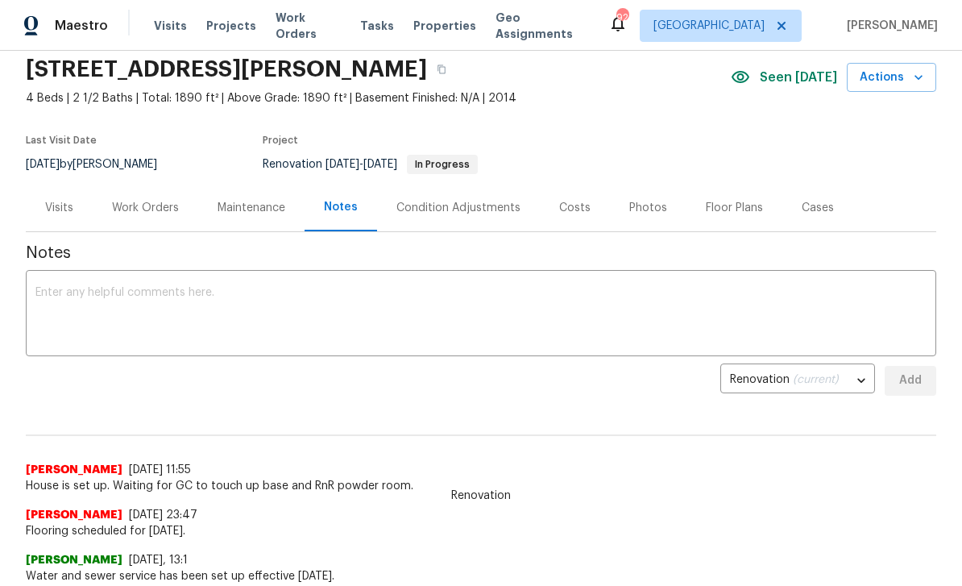
click at [574, 210] on div "Costs" at bounding box center [574, 208] width 31 height 16
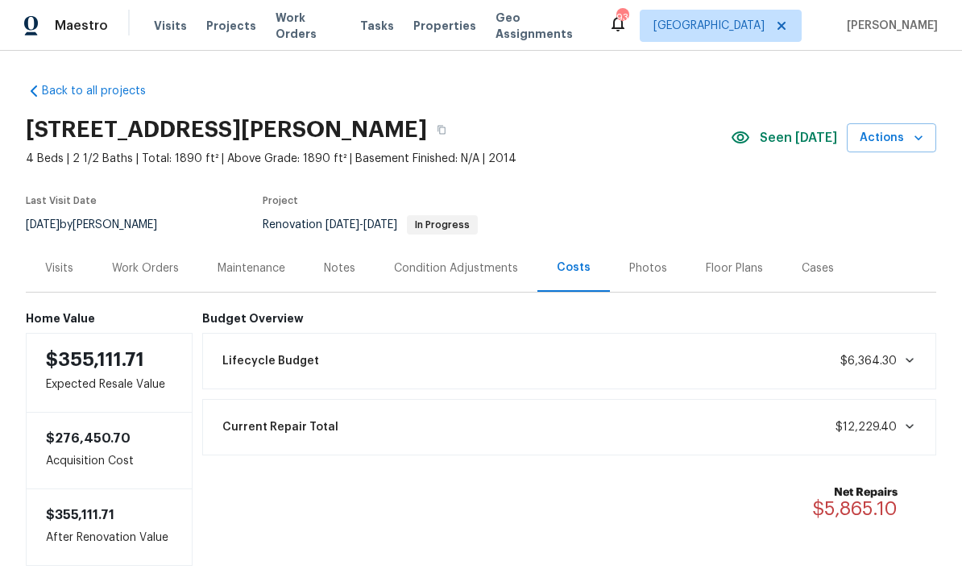
click at [334, 321] on h6 "Budget Overview" at bounding box center [569, 318] width 735 height 13
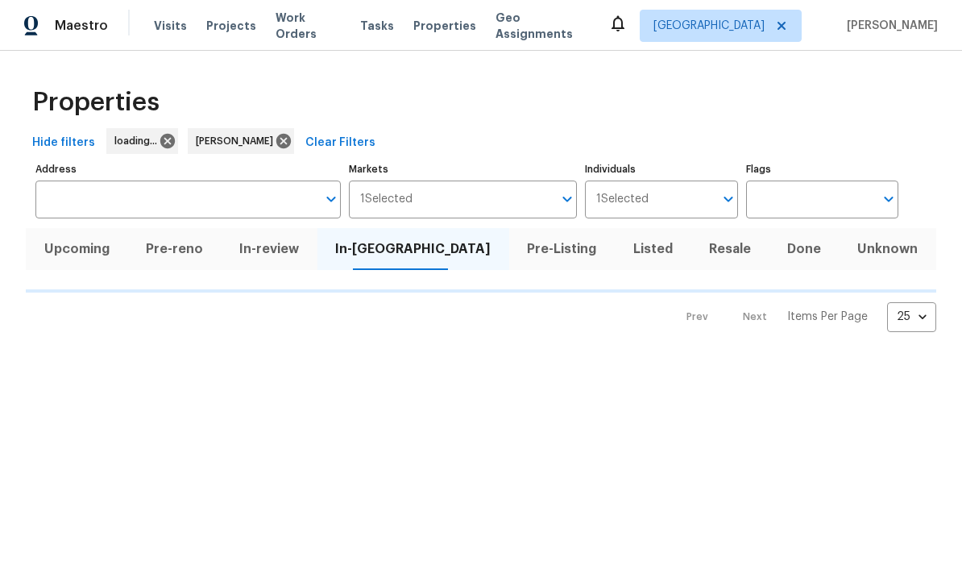
click at [697, 234] on button "Resale" at bounding box center [730, 249] width 78 height 42
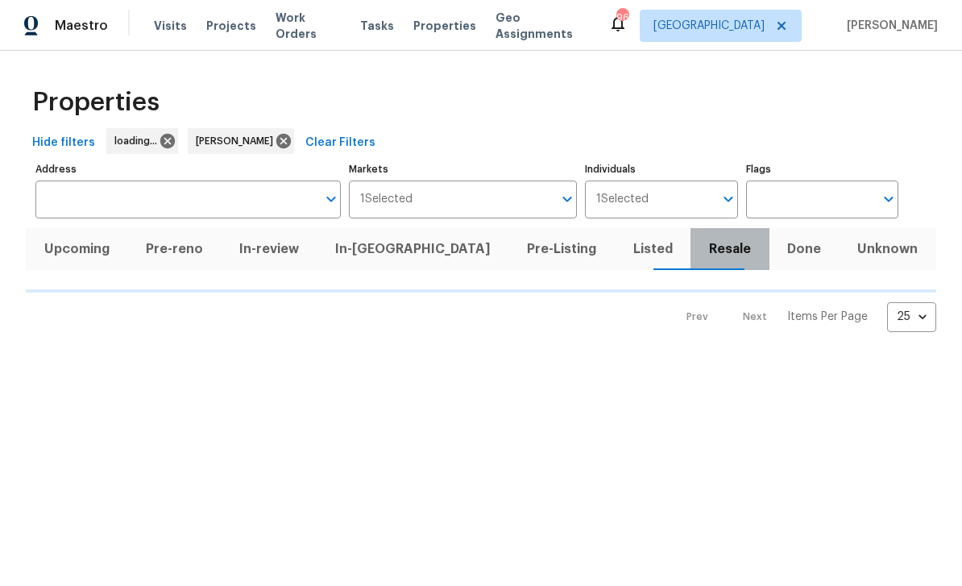
click at [700, 241] on span "Resale" at bounding box center [729, 249] width 59 height 23
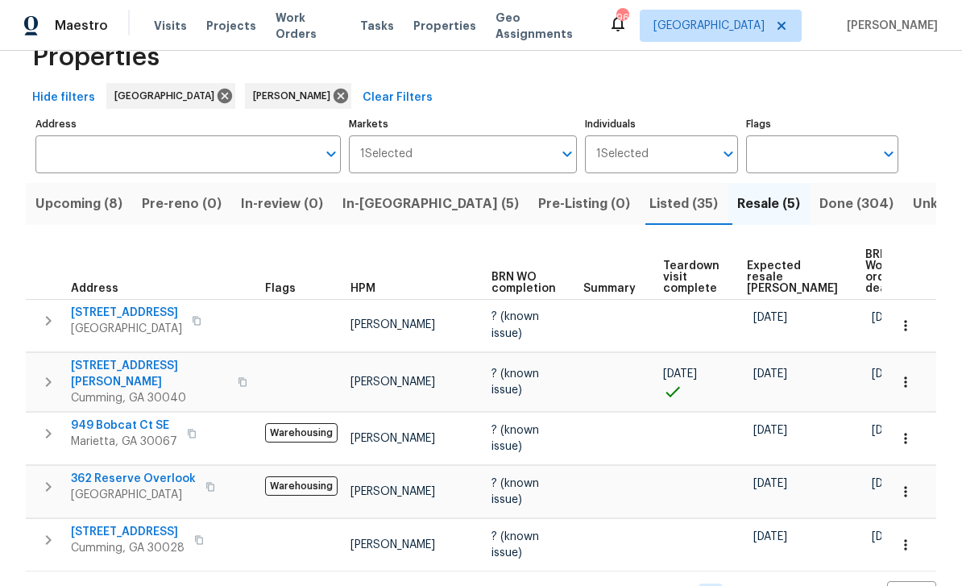
scroll to position [52, 0]
click at [649, 193] on span "Listed (35)" at bounding box center [683, 204] width 68 height 23
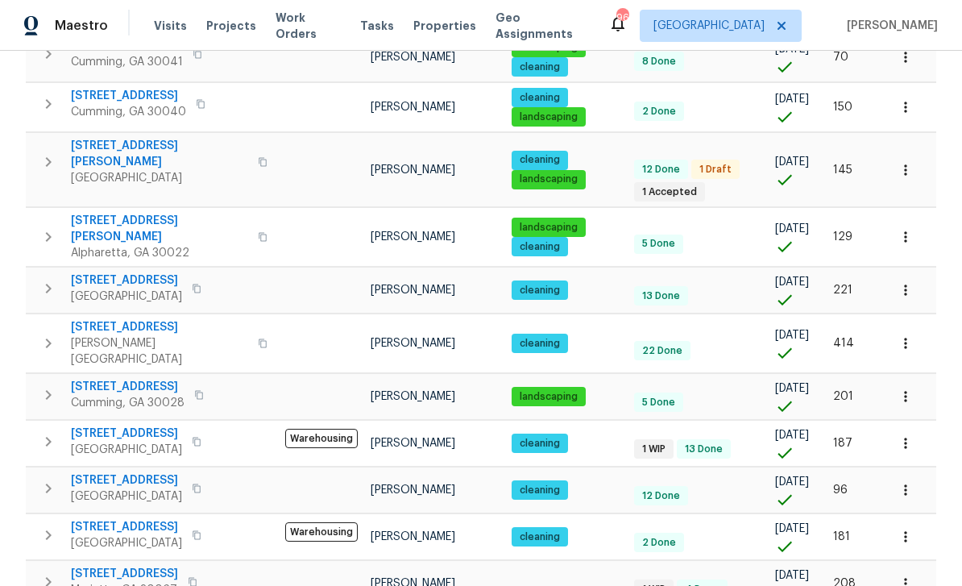
scroll to position [52, 0]
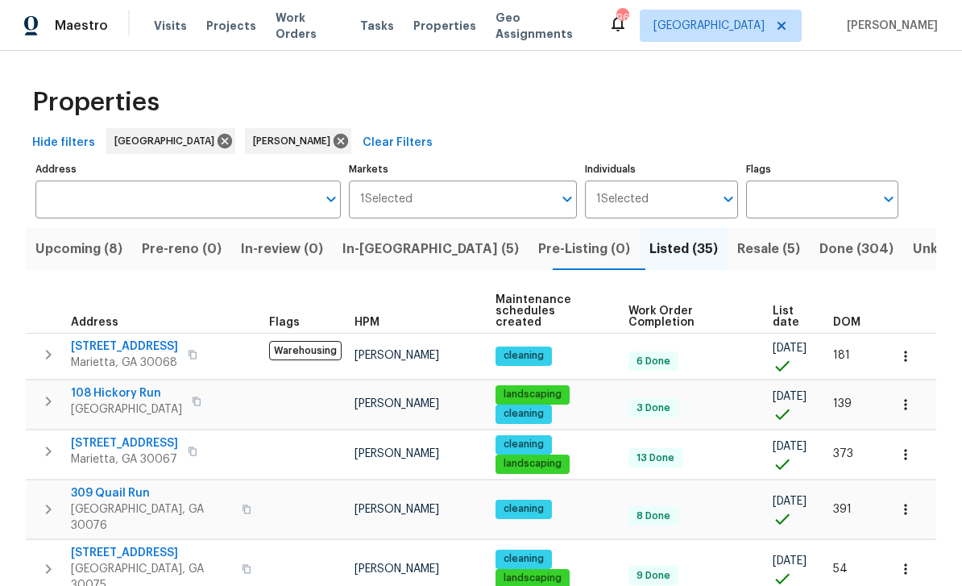
click at [737, 244] on span "Resale (5)" at bounding box center [768, 249] width 63 height 23
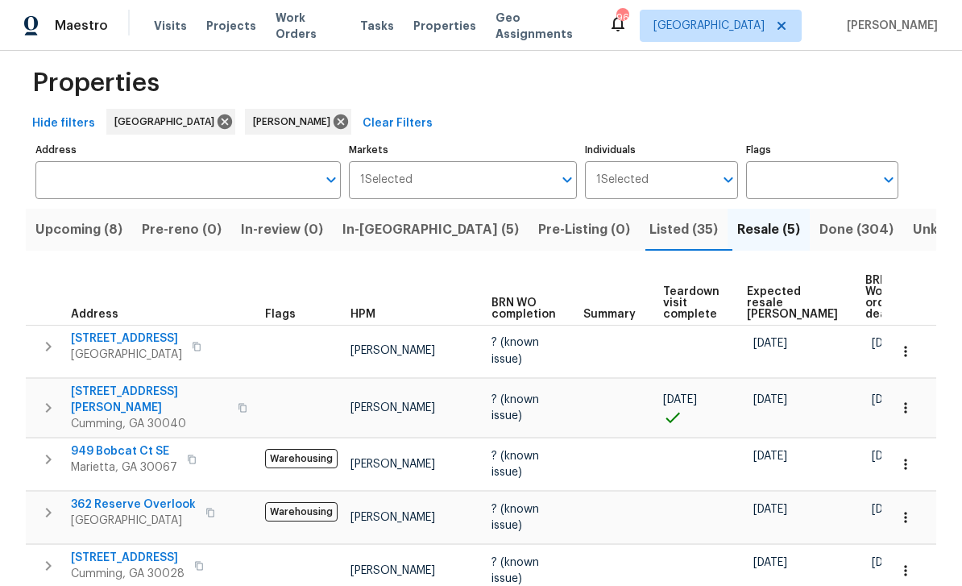
scroll to position [2, 0]
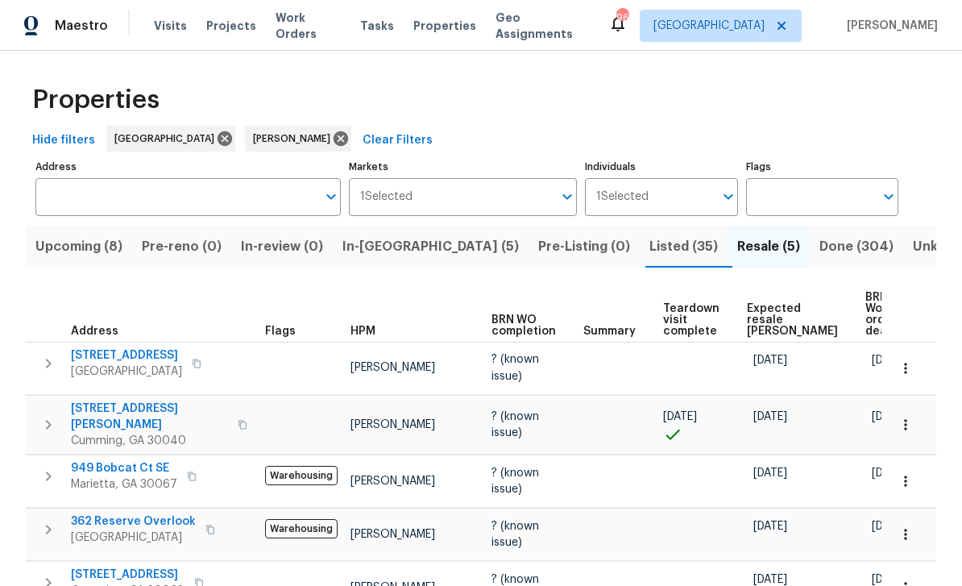
click at [649, 240] on span "Listed (35)" at bounding box center [683, 246] width 68 height 23
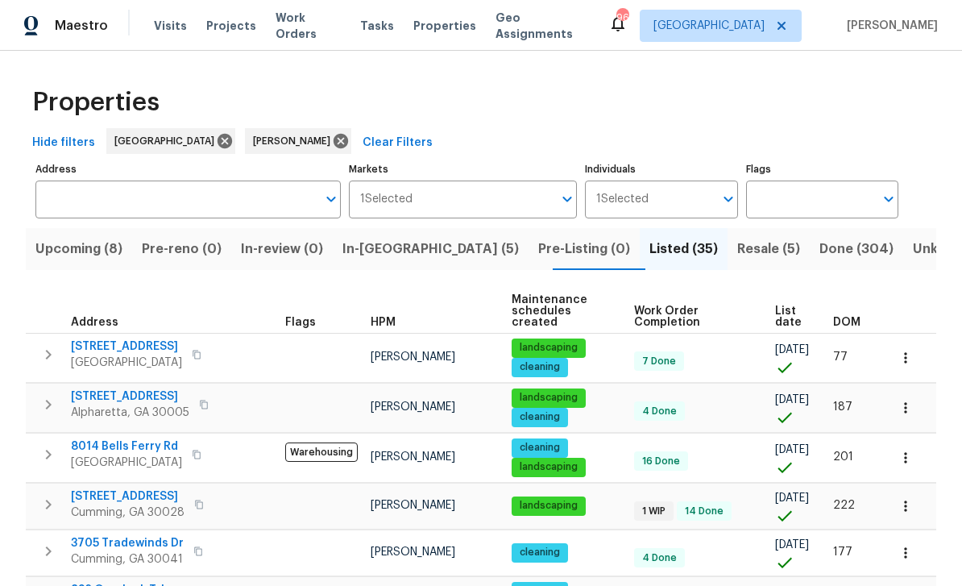
click at [164, 193] on input "Address" at bounding box center [175, 199] width 281 height 38
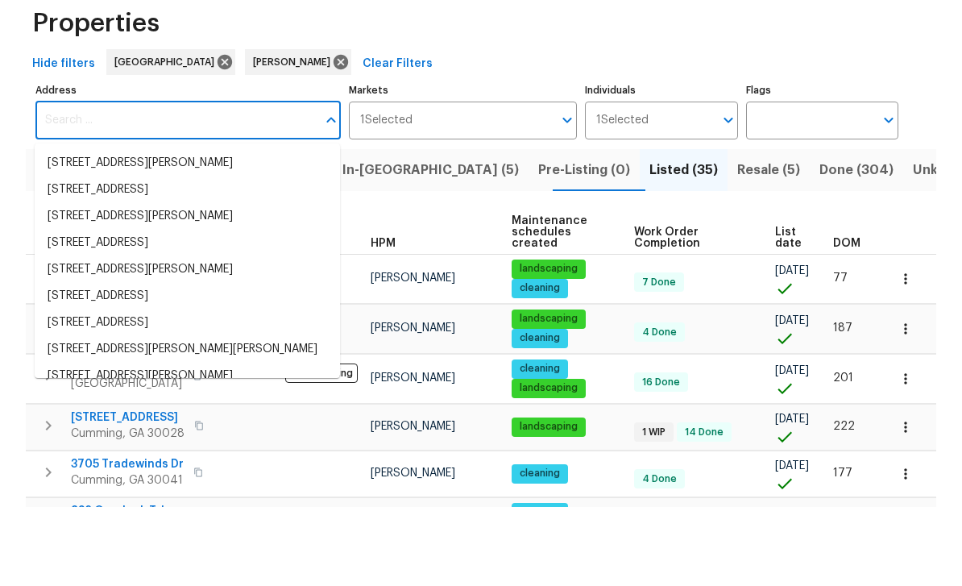
paste input "5025 Skipping Stone Ct, Cumming, GA 30028"
type input "5025 Skipping Stone Ct, Cumming, GA 30028"
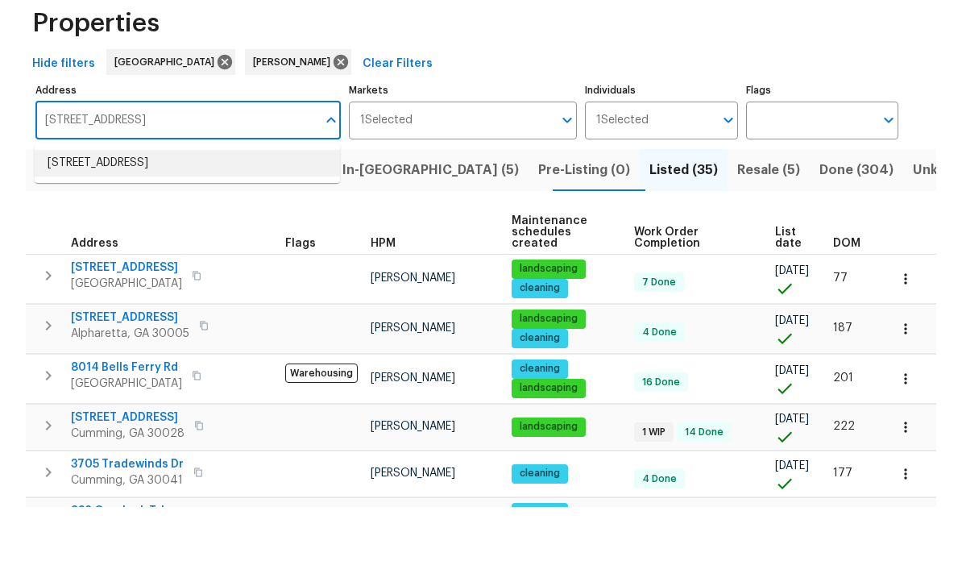
click at [81, 229] on li "5025 Skipping Stone Ct Cumming GA 30028" at bounding box center [187, 242] width 305 height 27
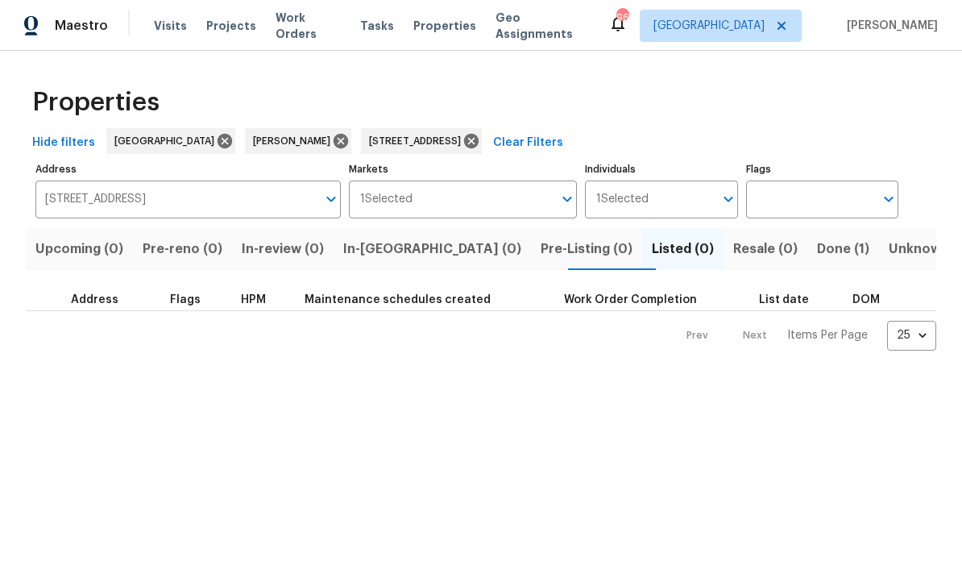
click at [817, 250] on span "Done (1)" at bounding box center [843, 249] width 52 height 23
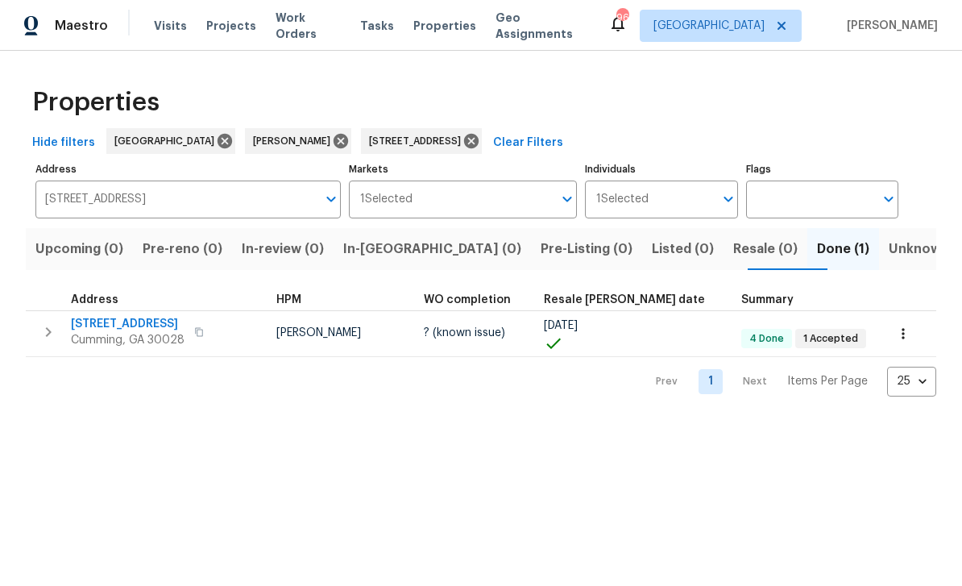
click at [52, 331] on icon "button" at bounding box center [48, 331] width 19 height 19
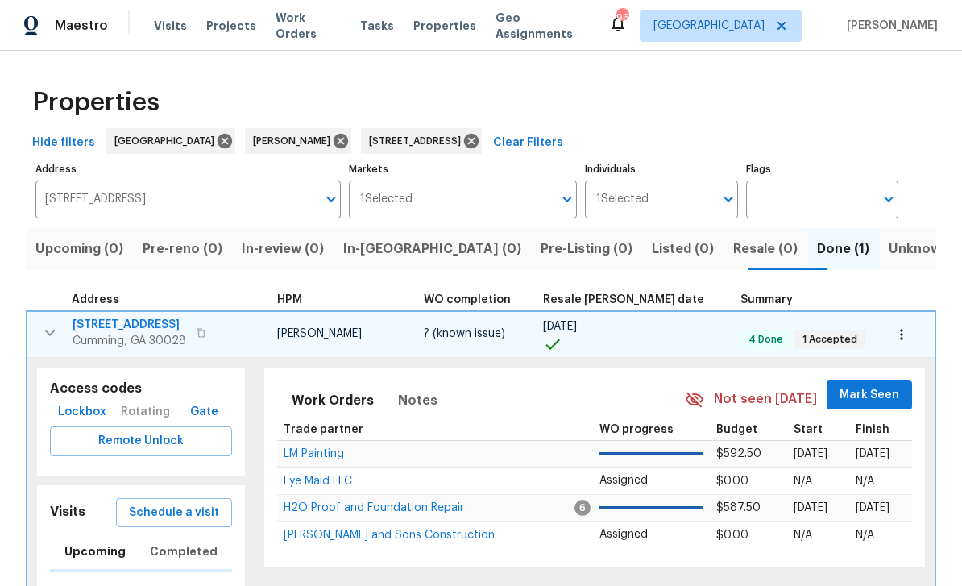
click at [905, 336] on icon "button" at bounding box center [902, 334] width 16 height 16
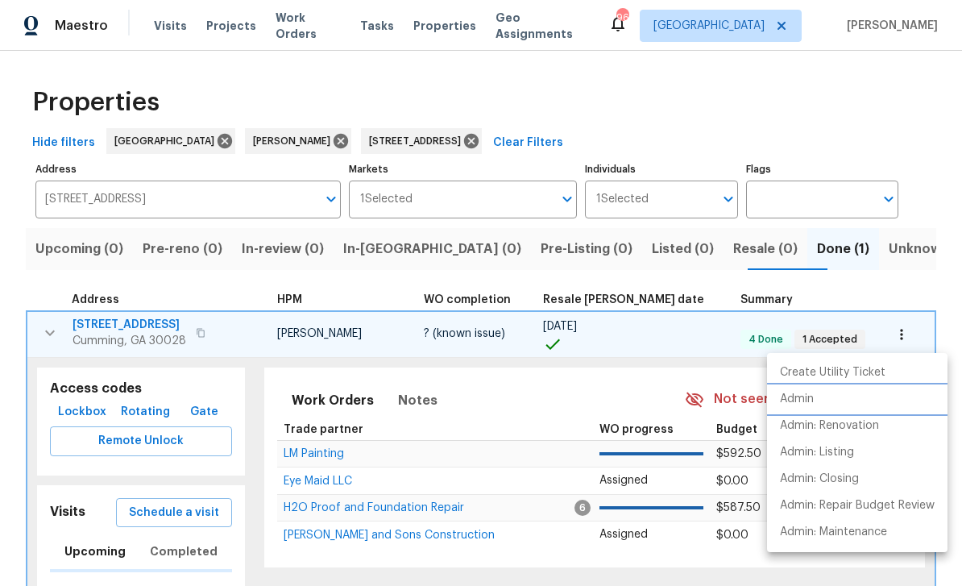
click at [800, 400] on p "Admin" at bounding box center [797, 399] width 34 height 17
click at [492, 139] on div at bounding box center [481, 293] width 962 height 586
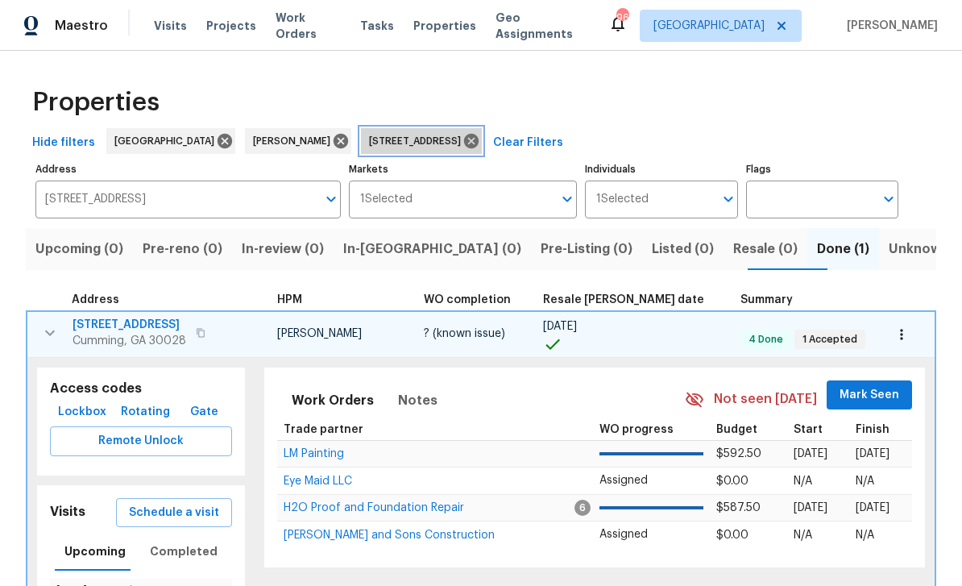
click at [479, 138] on icon at bounding box center [471, 141] width 15 height 15
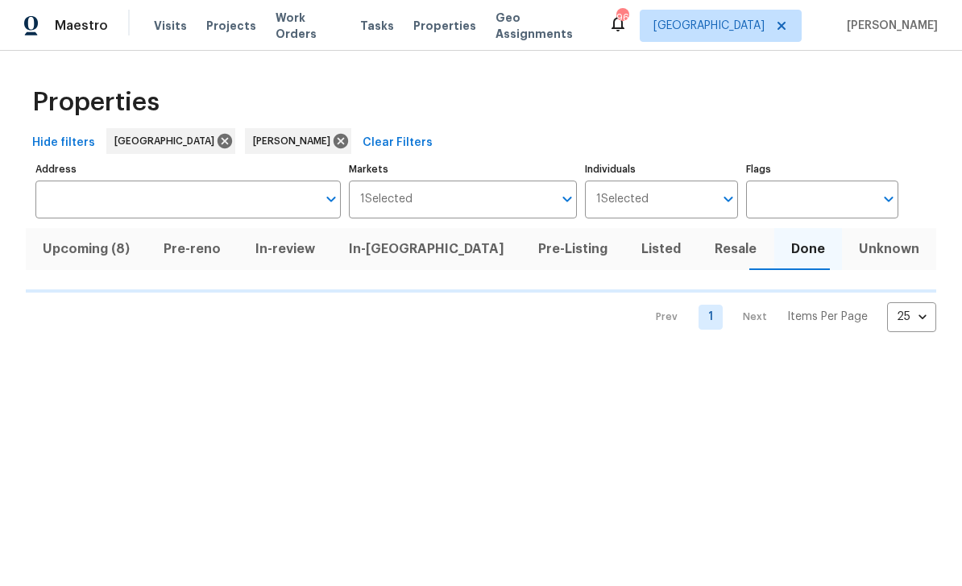
click at [707, 246] on span "Resale" at bounding box center [735, 249] width 56 height 23
click at [634, 247] on span "Listed" at bounding box center [661, 249] width 54 height 23
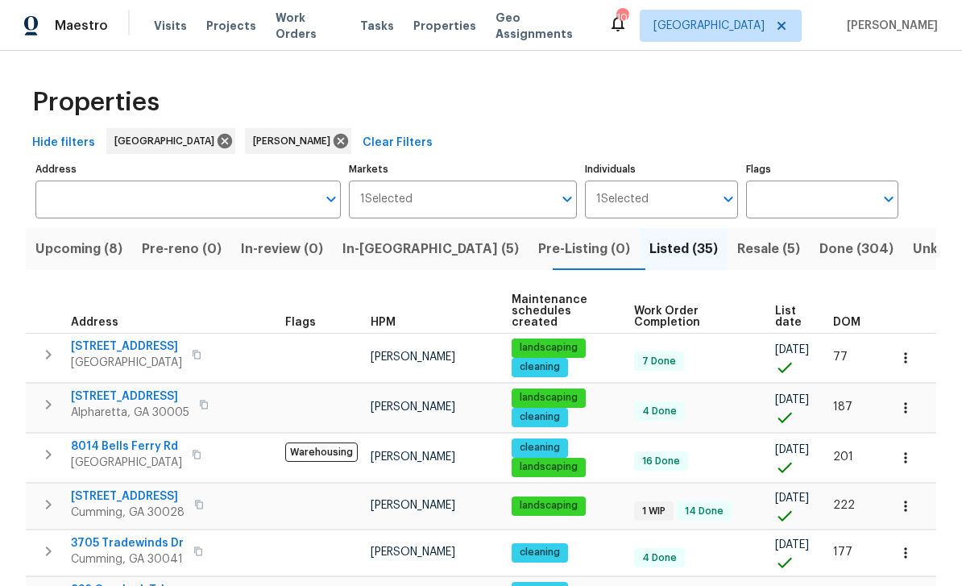
click at [137, 488] on span "[STREET_ADDRESS]" at bounding box center [128, 496] width 114 height 16
click at [408, 245] on span "In-[GEOGRAPHIC_DATA] (5)" at bounding box center [430, 249] width 176 height 23
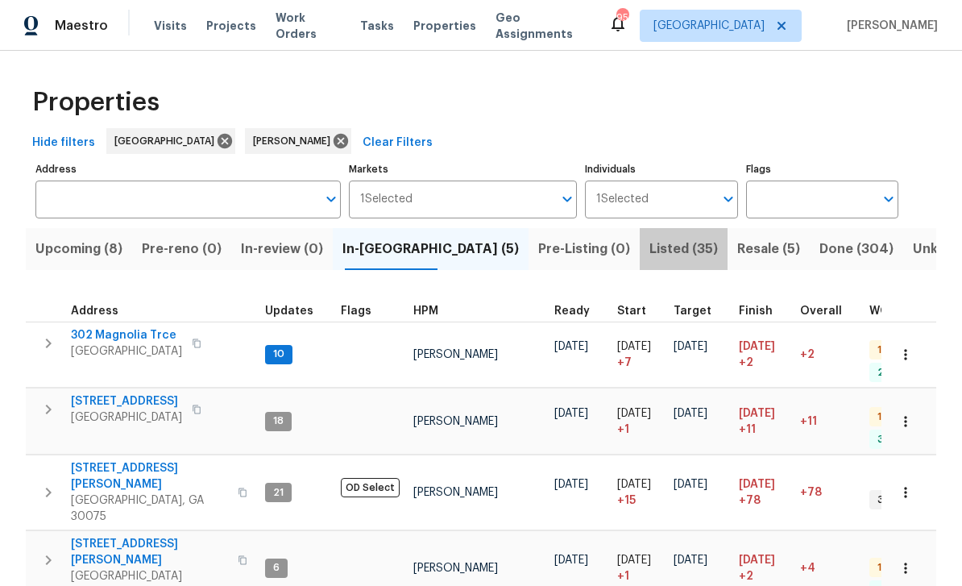
click at [649, 248] on span "Listed (35)" at bounding box center [683, 249] width 68 height 23
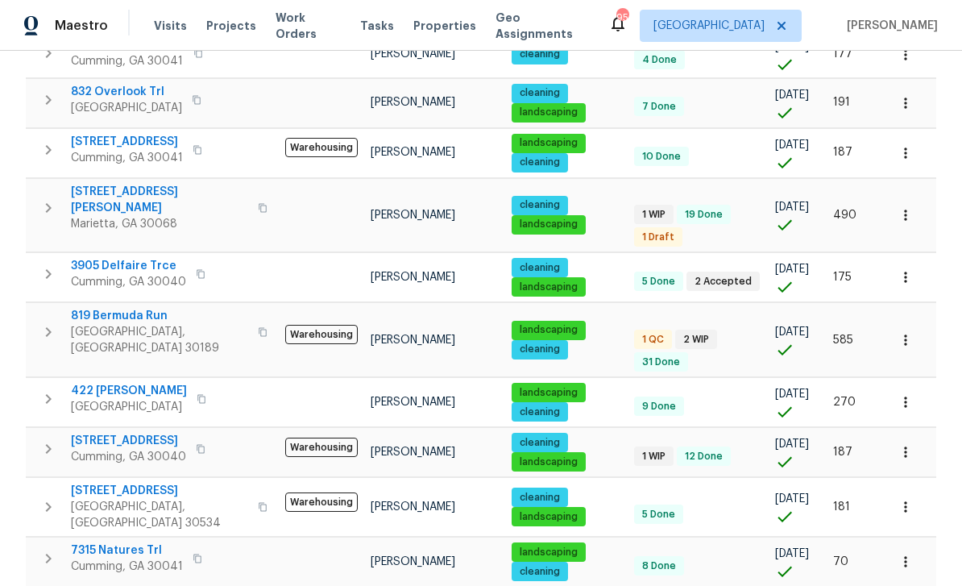
scroll to position [499, 0]
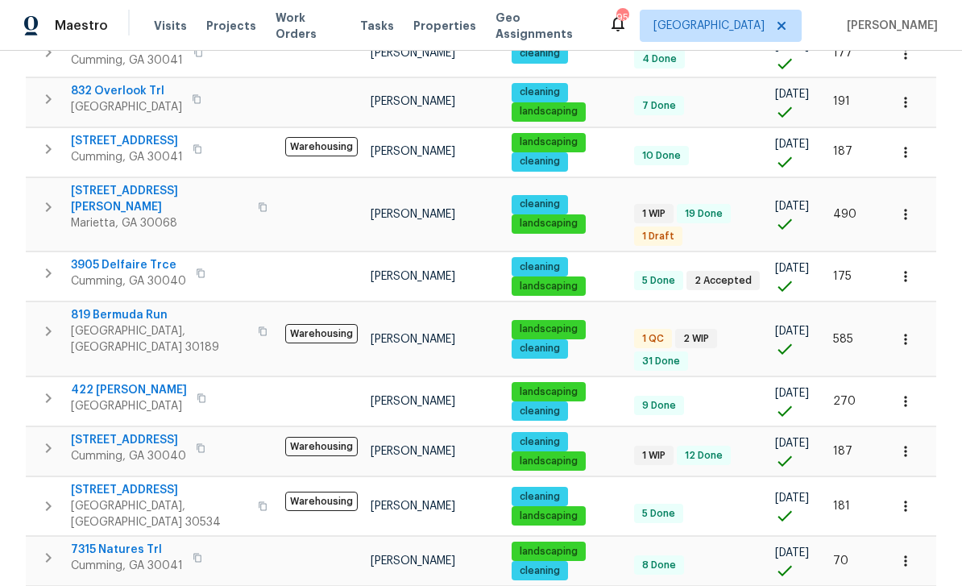
click at [108, 257] on span "3905 Delfaire Trce" at bounding box center [128, 265] width 115 height 16
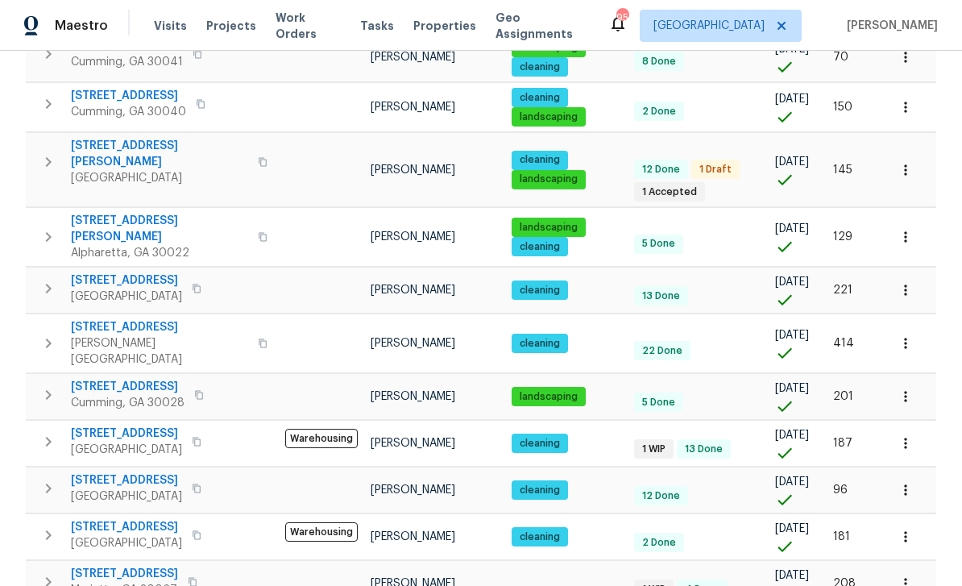
scroll to position [52, 0]
click at [122, 566] on span "[STREET_ADDRESS]" at bounding box center [124, 574] width 107 height 16
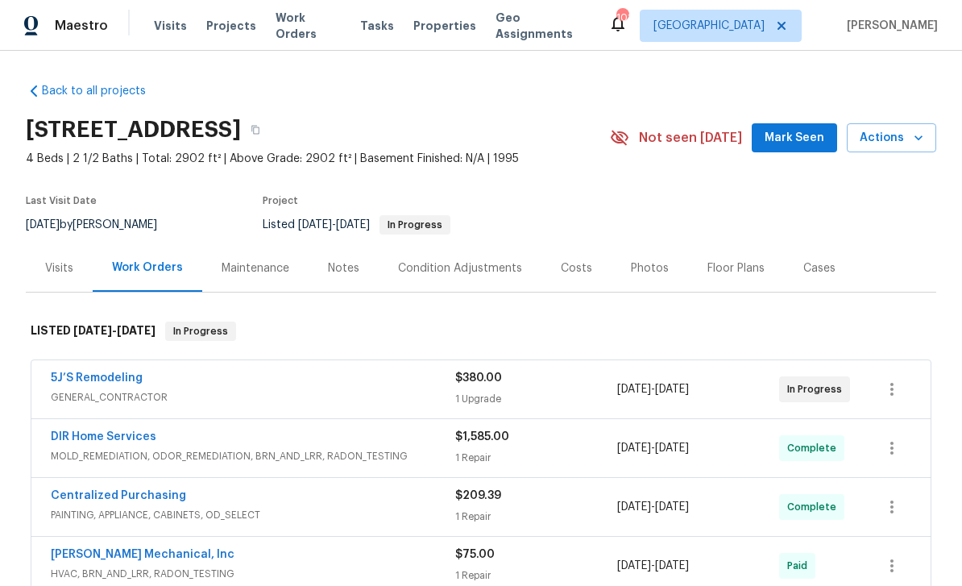
click at [89, 383] on link "5J’S Remodeling" at bounding box center [97, 377] width 92 height 11
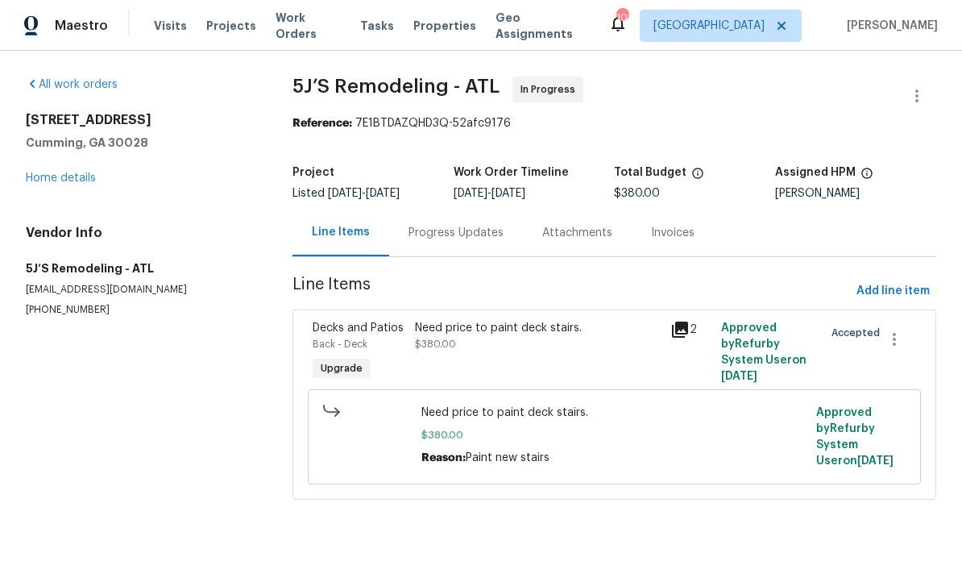
click at [445, 229] on div "Progress Updates" at bounding box center [456, 233] width 95 height 16
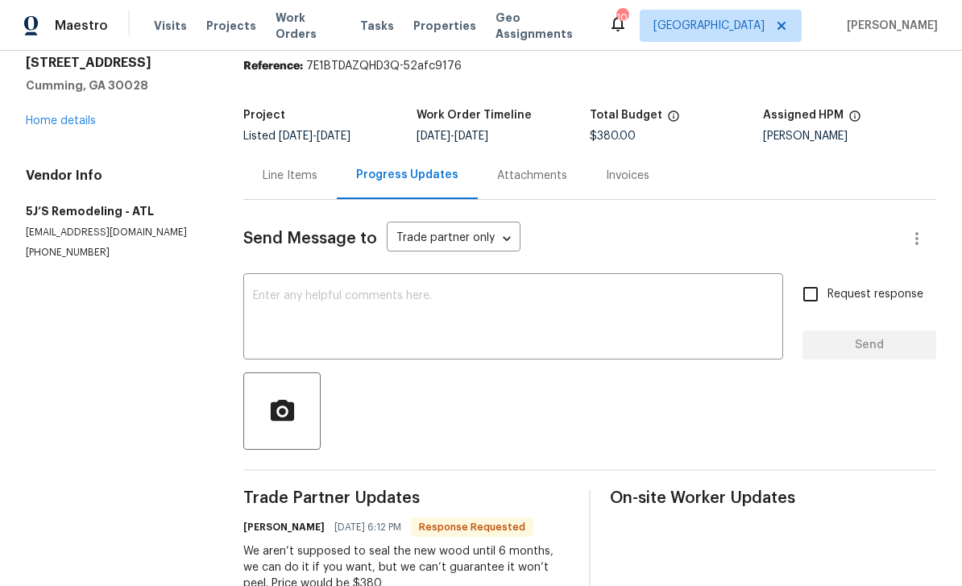
scroll to position [41, 0]
click at [509, 290] on textarea at bounding box center [513, 318] width 521 height 56
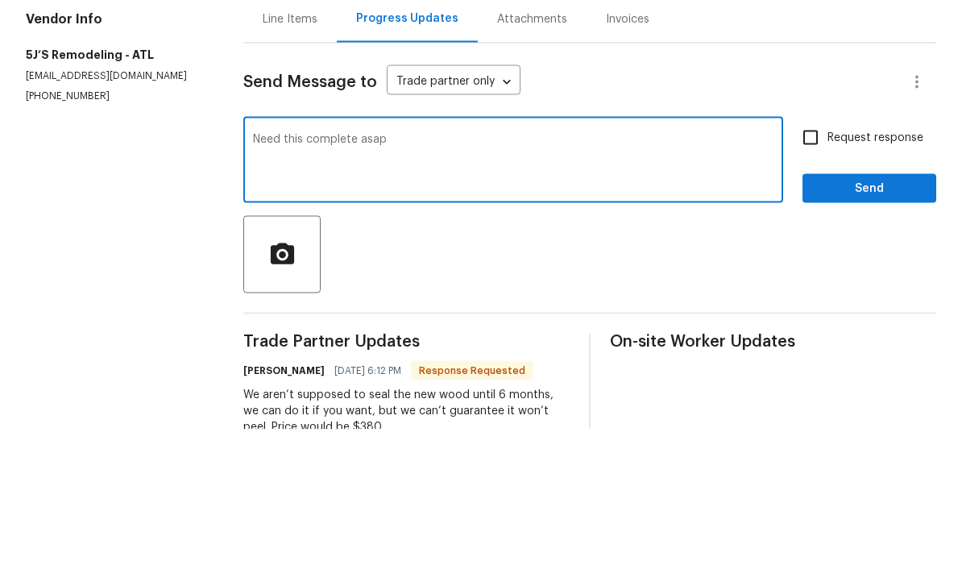
type textarea "Need this complete asap"
click at [831, 277] on label "Request response" at bounding box center [859, 294] width 130 height 34
click at [828, 277] on input "Request response" at bounding box center [811, 294] width 34 height 34
checkbox input "true"
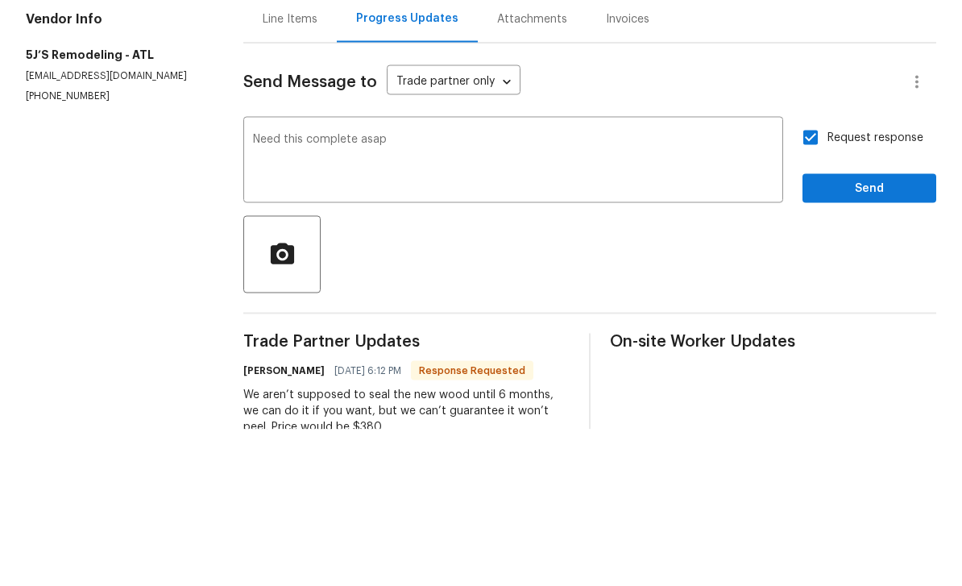
scroll to position [52, 0]
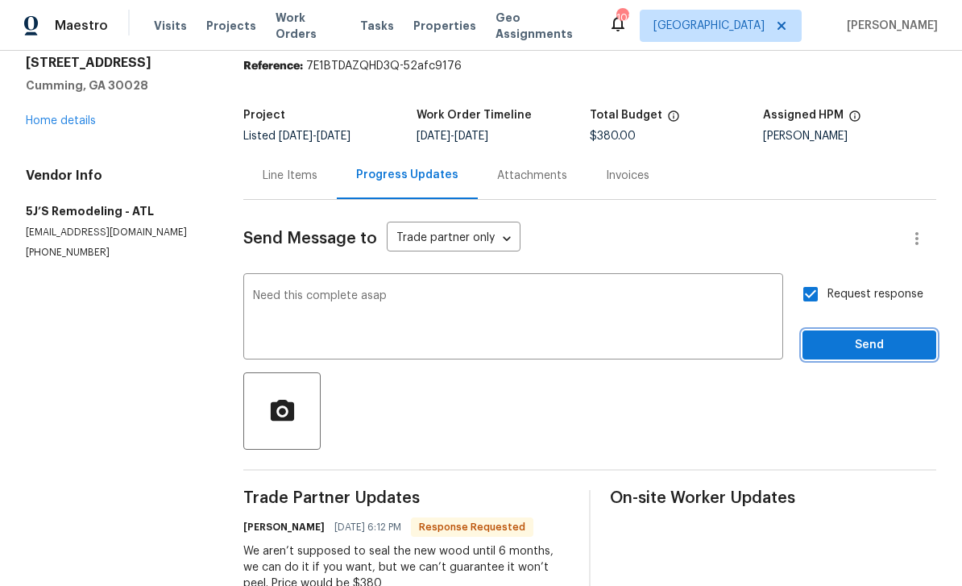
click at [853, 335] on span "Send" at bounding box center [869, 345] width 108 height 20
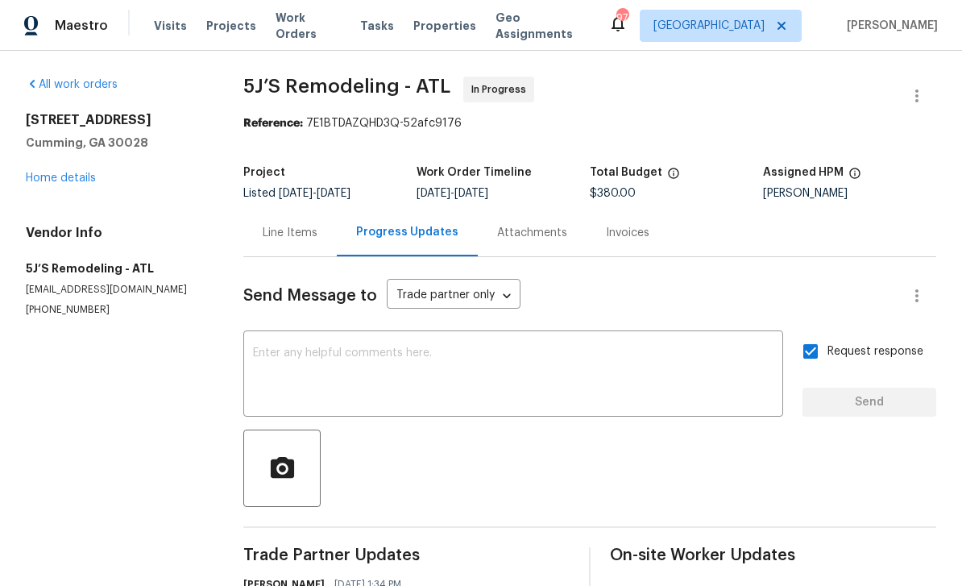
scroll to position [0, 0]
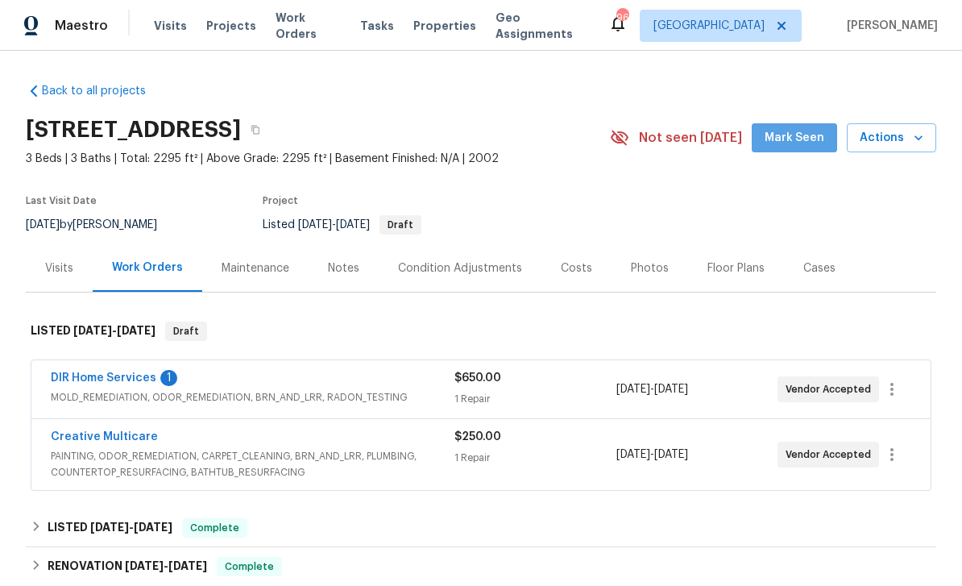
click at [801, 138] on span "Mark Seen" at bounding box center [795, 138] width 60 height 20
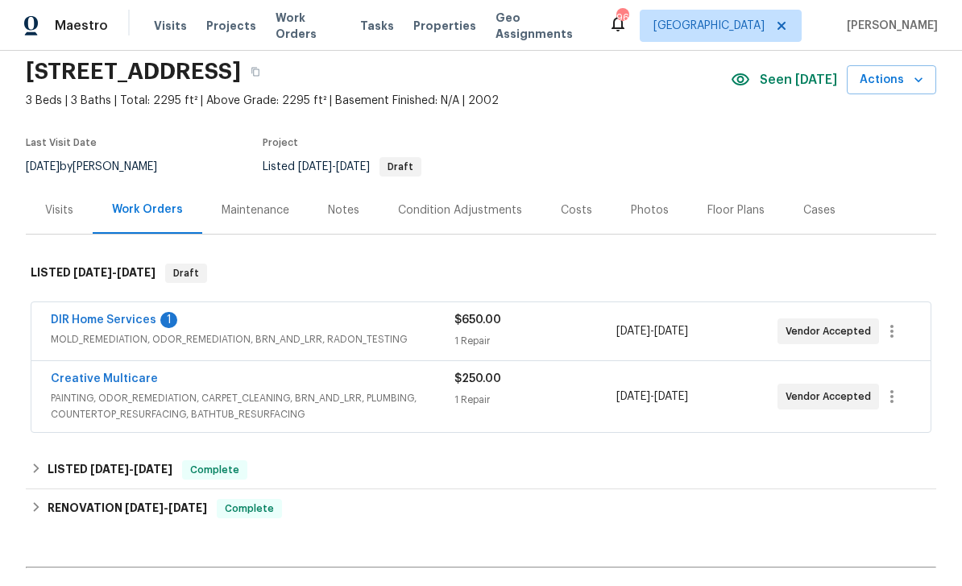
scroll to position [69, 0]
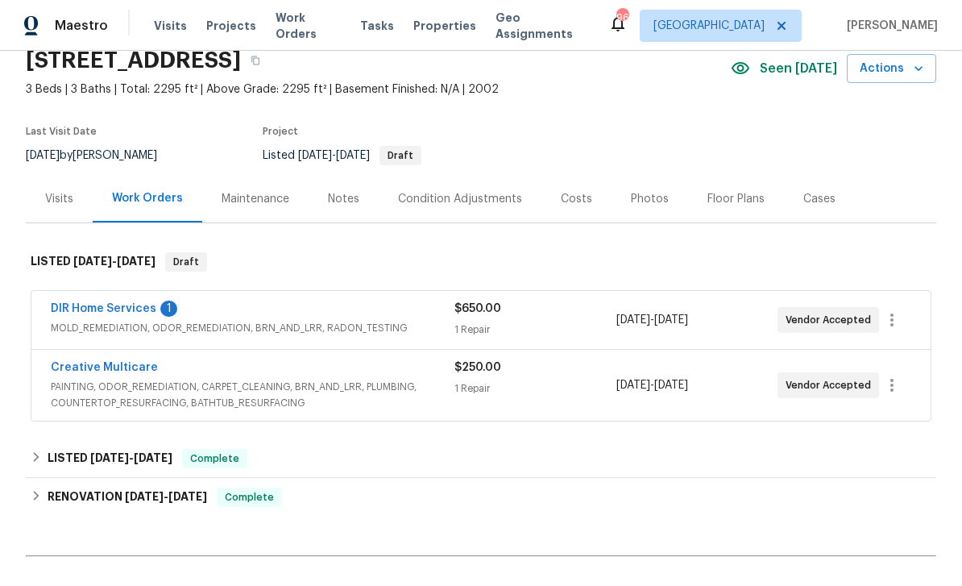
click at [91, 367] on link "Creative Multicare" at bounding box center [104, 367] width 107 height 11
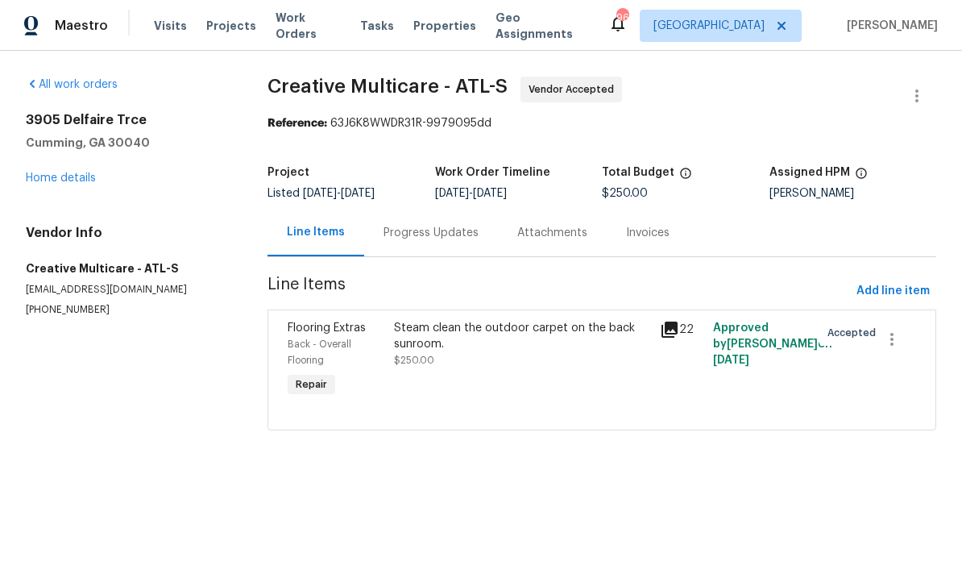
click at [322, 331] on span "Flooring Extras" at bounding box center [327, 327] width 78 height 11
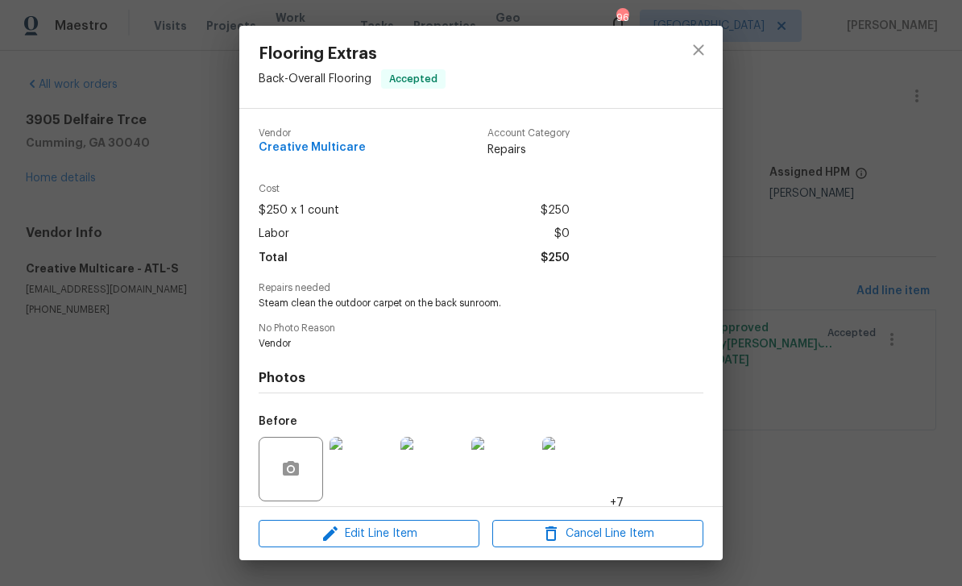
scroll to position [-1, 0]
click at [703, 38] on button "close" at bounding box center [698, 50] width 39 height 39
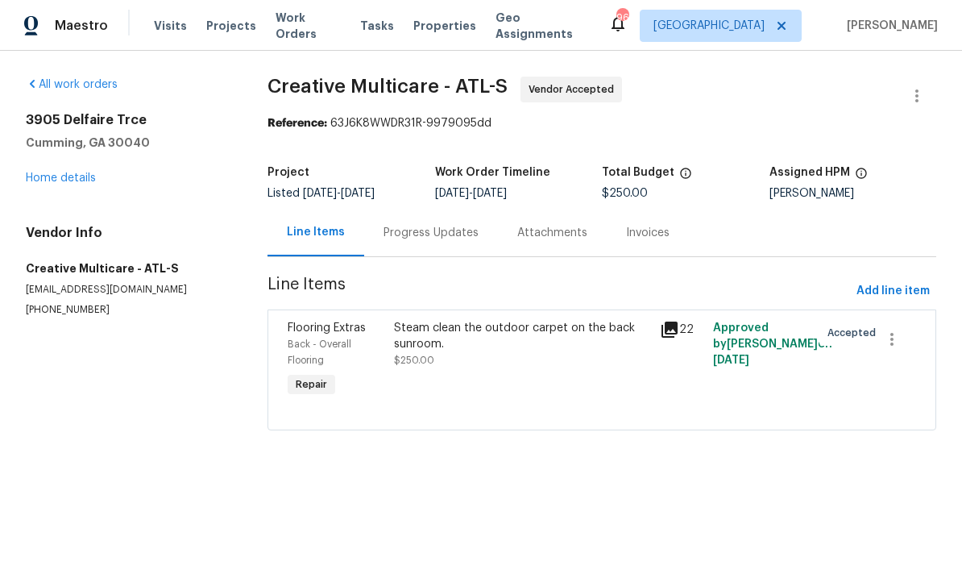
click at [315, 334] on div "Flooring Extras" at bounding box center [336, 328] width 97 height 16
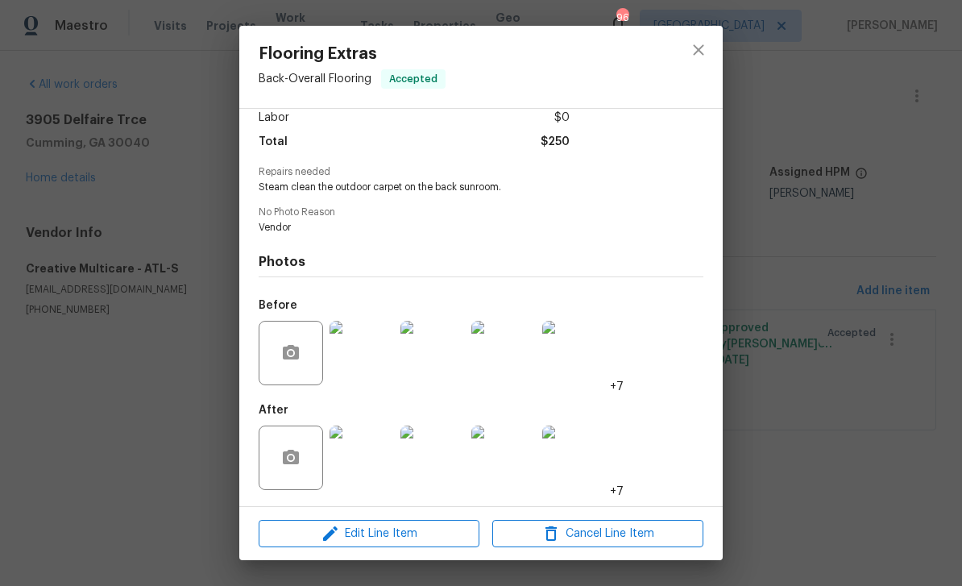
scroll to position [121, 0]
click at [384, 447] on img at bounding box center [362, 457] width 64 height 64
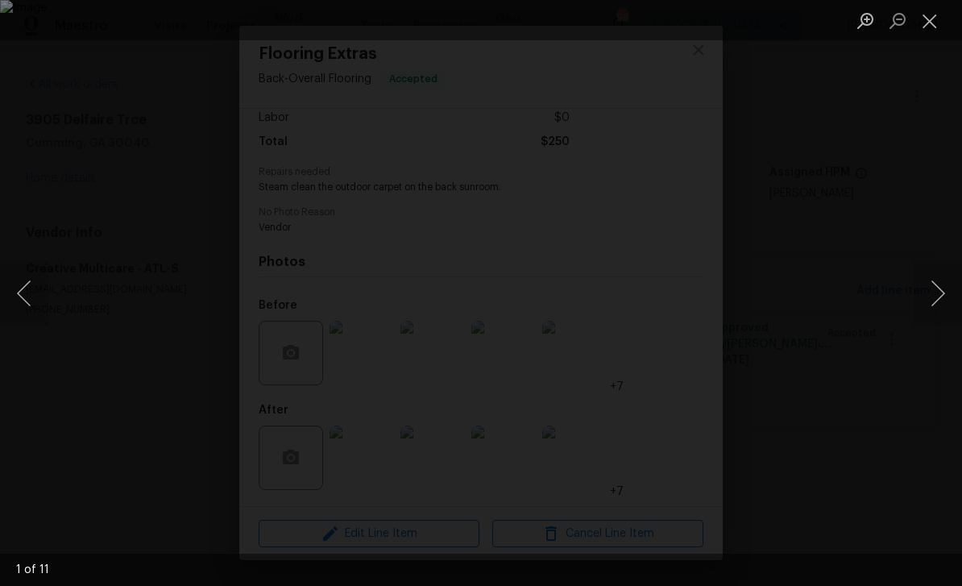
click at [946, 276] on button "Next image" at bounding box center [938, 293] width 48 height 64
click at [939, 295] on button "Next image" at bounding box center [938, 293] width 48 height 64
click at [940, 292] on button "Next image" at bounding box center [938, 293] width 48 height 64
click at [935, 285] on button "Next image" at bounding box center [938, 293] width 48 height 64
click at [943, 285] on button "Next image" at bounding box center [938, 293] width 48 height 64
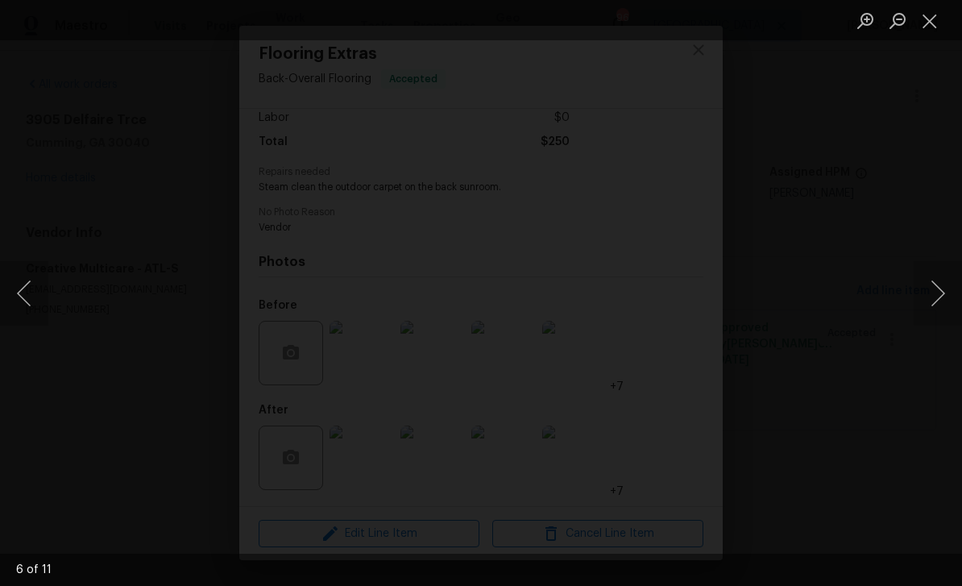
click at [937, 26] on button "Close lightbox" at bounding box center [930, 20] width 32 height 28
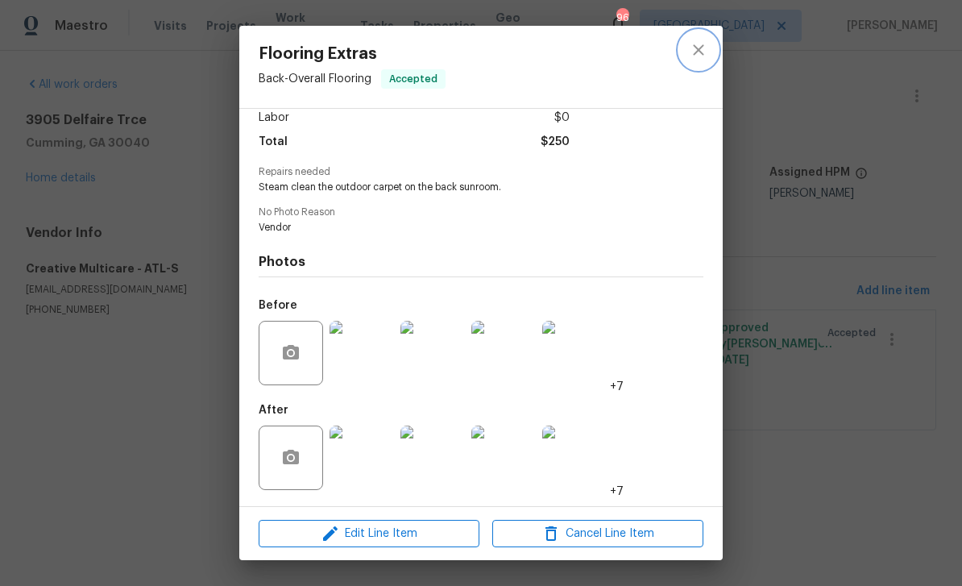
click at [710, 42] on button "close" at bounding box center [698, 50] width 39 height 39
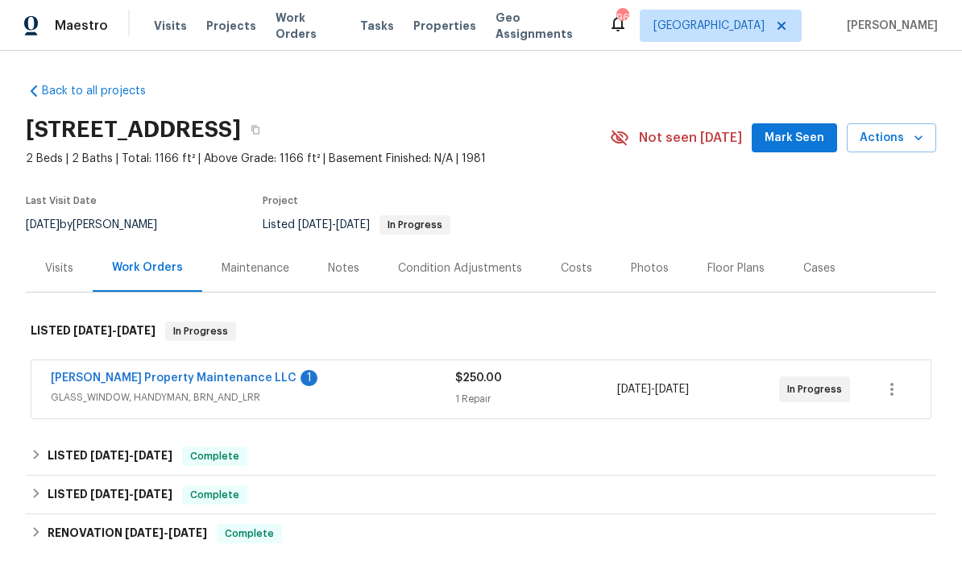
click at [141, 374] on link "[PERSON_NAME] Property Maintenance LLC" at bounding box center [174, 377] width 246 height 11
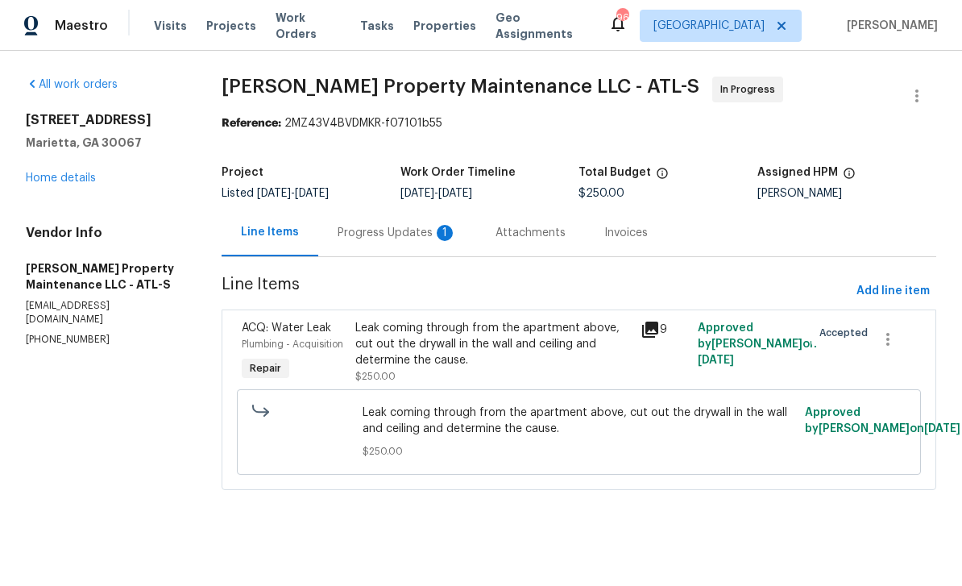
click at [379, 230] on div "Progress Updates 1" at bounding box center [397, 233] width 119 height 16
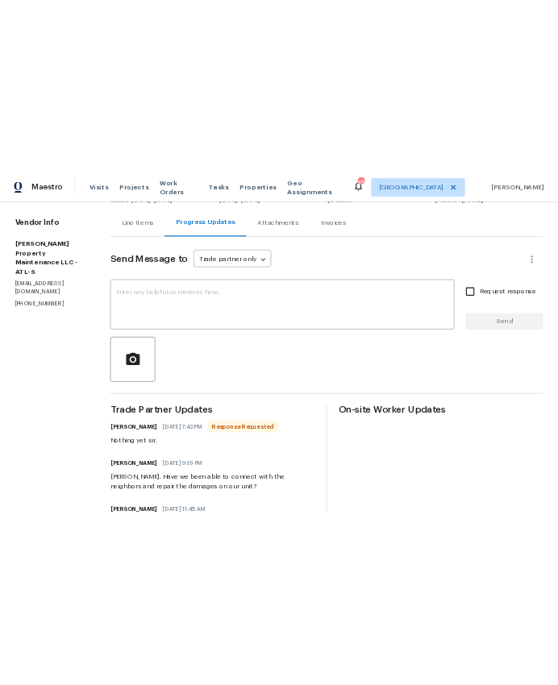
scroll to position [122, 0]
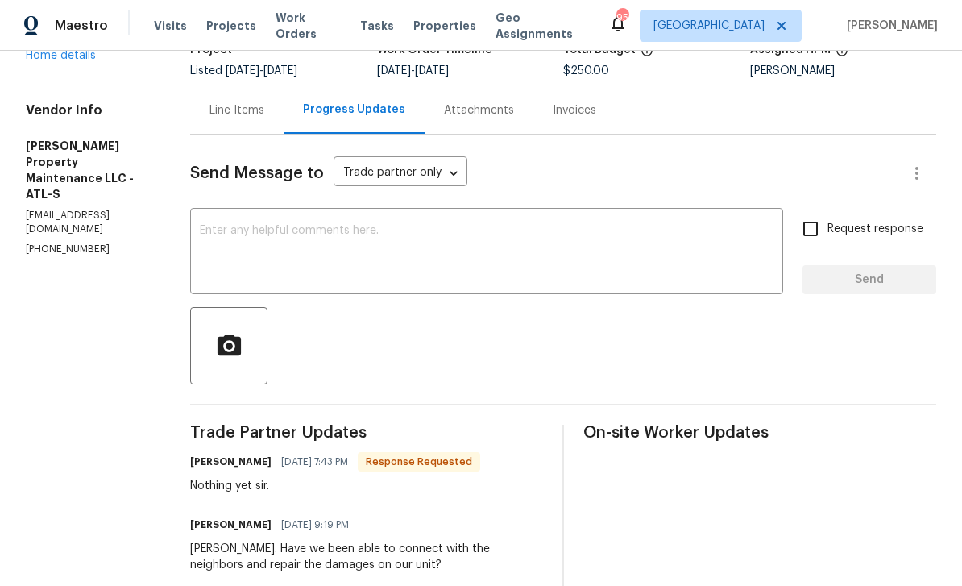
click at [216, 226] on textarea at bounding box center [487, 253] width 574 height 56
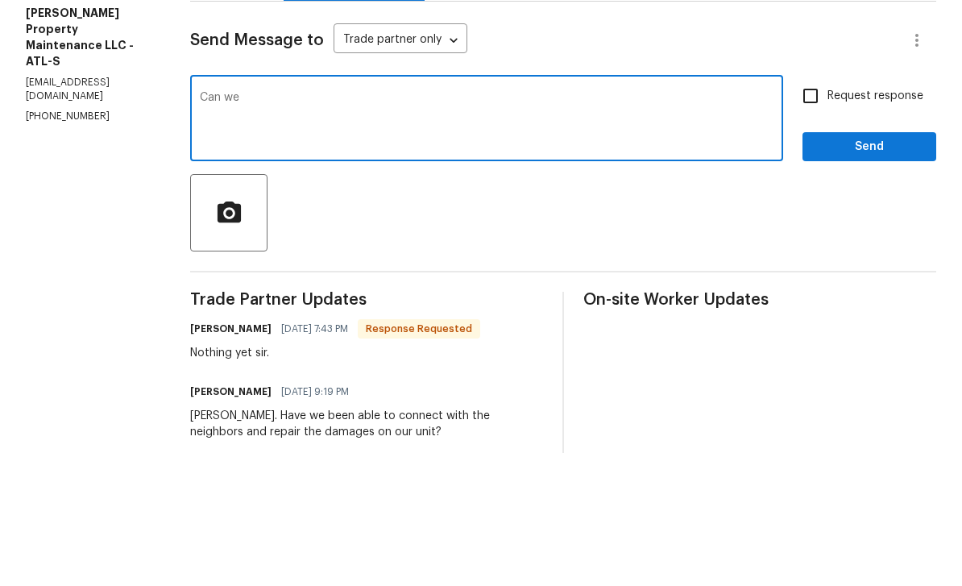
type textarea "Can we"
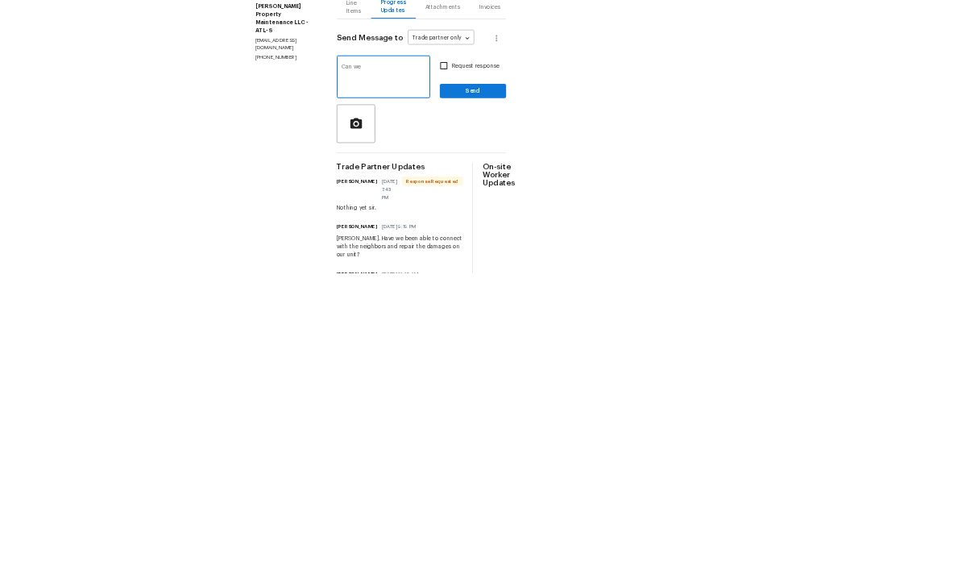
scroll to position [52, 0]
